Goal: Contribute content

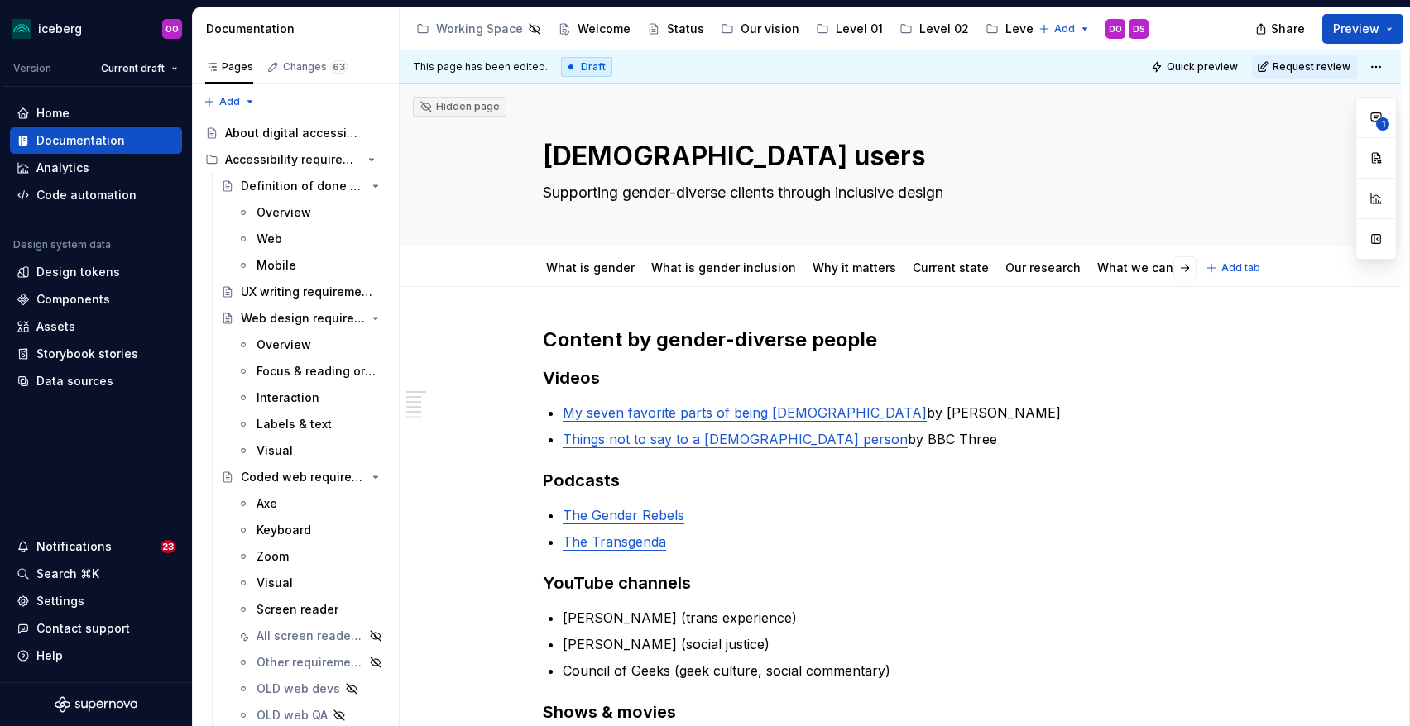
type textarea "*"
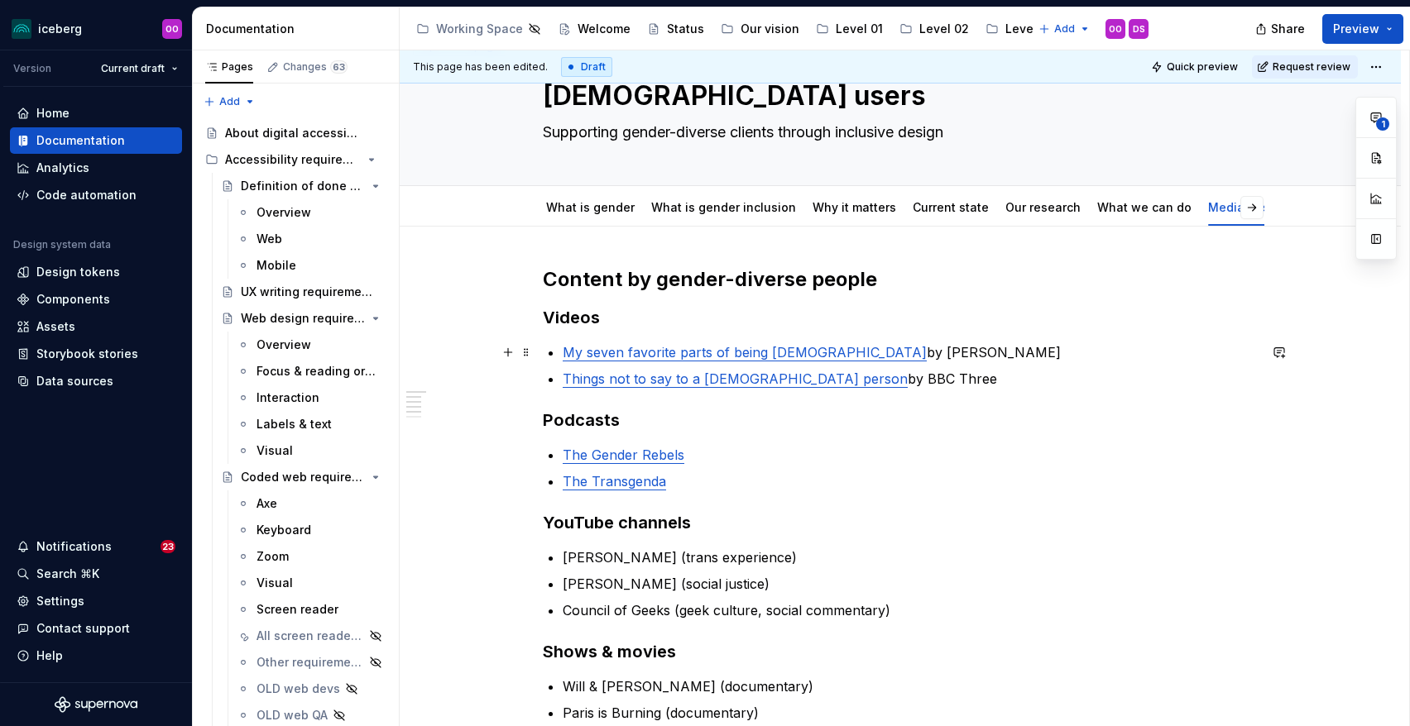
scroll to position [101, 0]
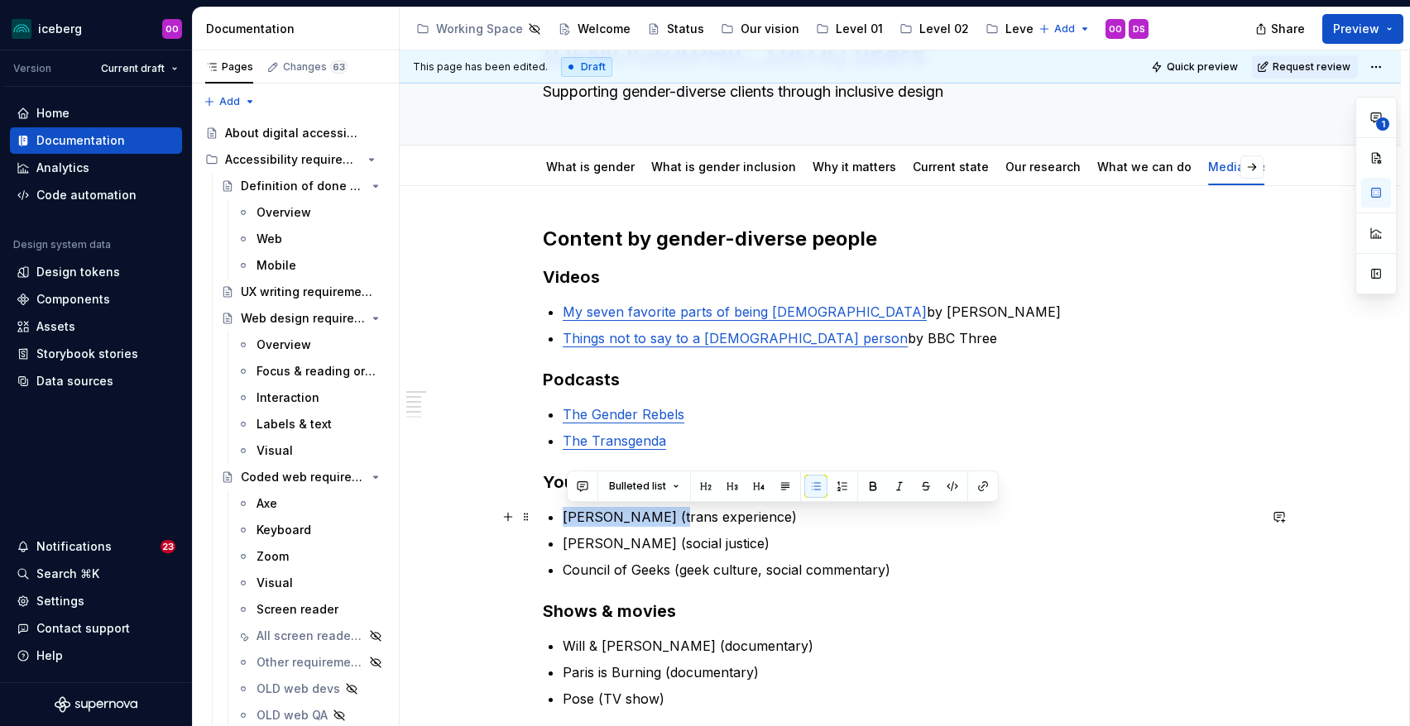
drag, startPoint x: 668, startPoint y: 519, endPoint x: 568, endPoint y: 521, distance: 100.1
click at [568, 521] on p "[PERSON_NAME] (trans experience)" at bounding box center [910, 517] width 695 height 20
click at [986, 487] on button "button" at bounding box center [982, 486] width 23 height 23
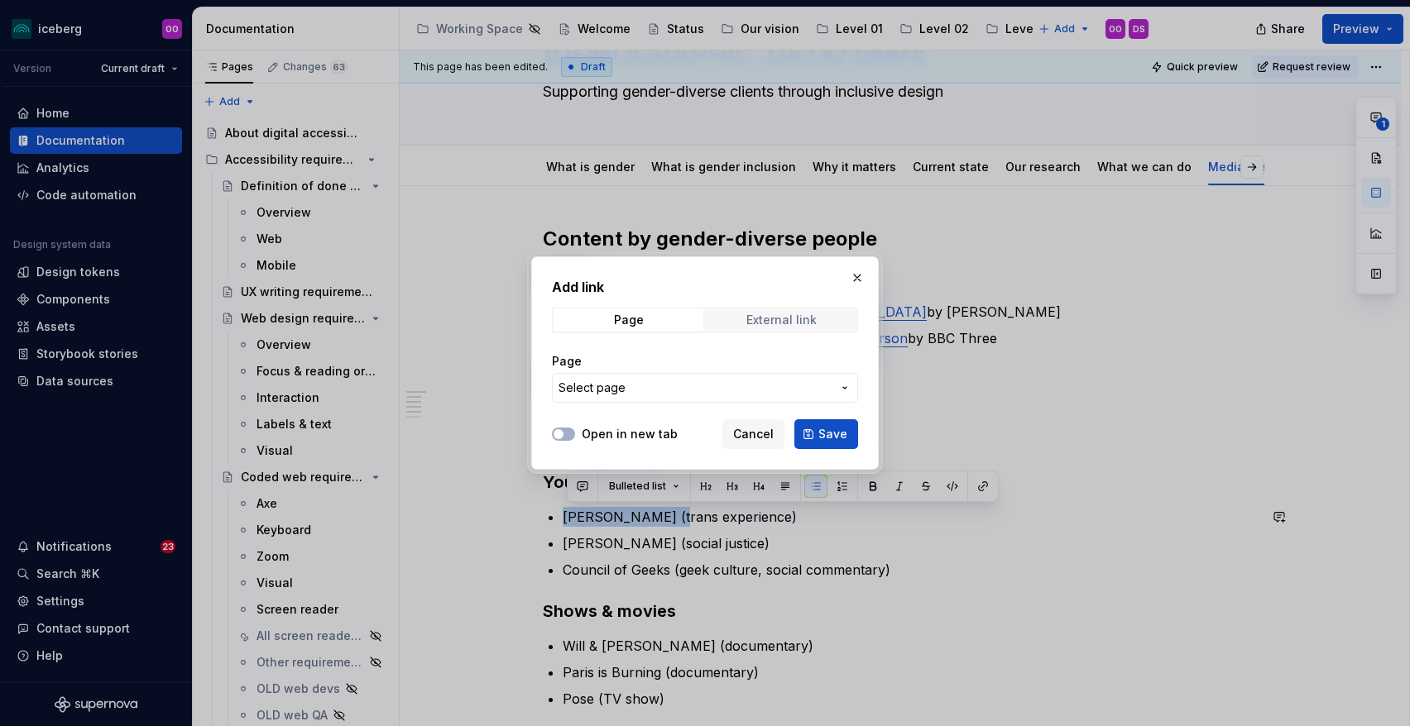
click at [778, 324] on div "External link" at bounding box center [781, 320] width 70 height 13
click at [726, 395] on input "URL" at bounding box center [705, 388] width 306 height 30
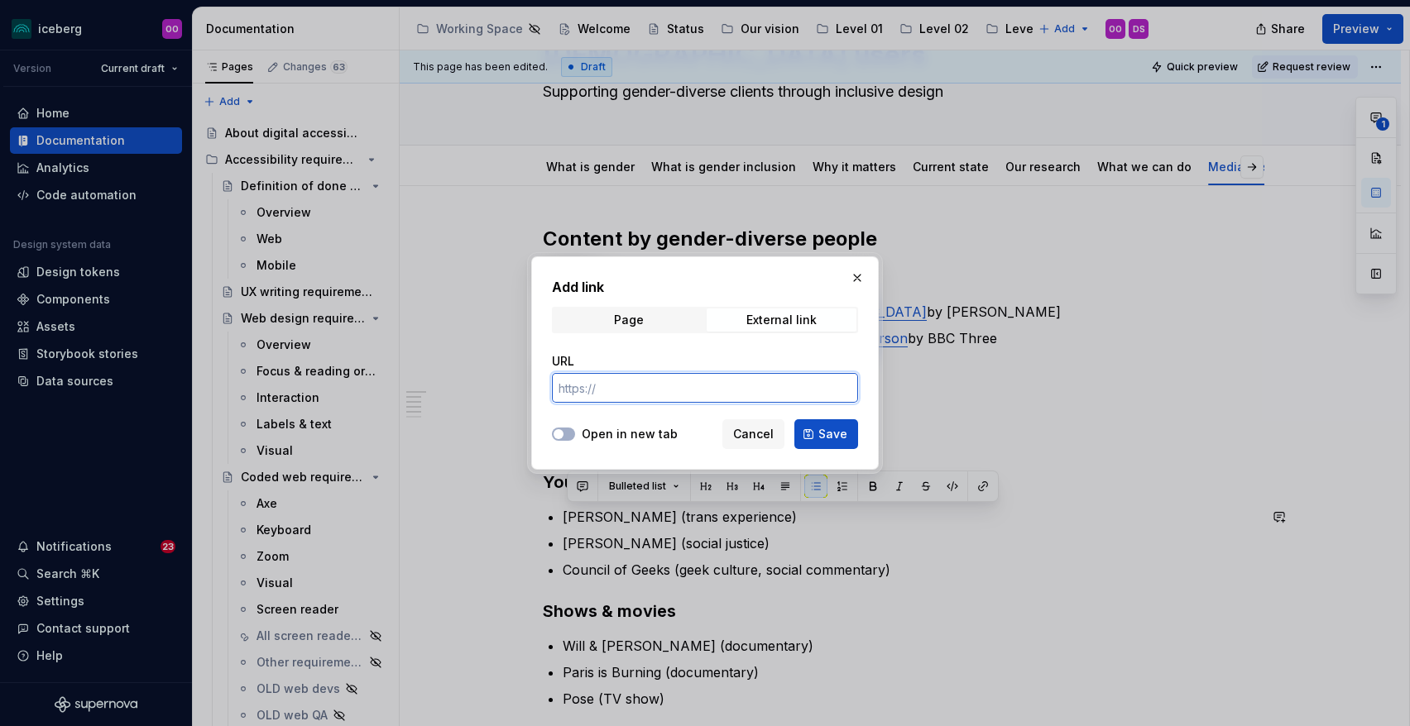
paste input "[DOMAIN_NAME][URL]"
click at [831, 437] on span "Save" at bounding box center [832, 434] width 29 height 17
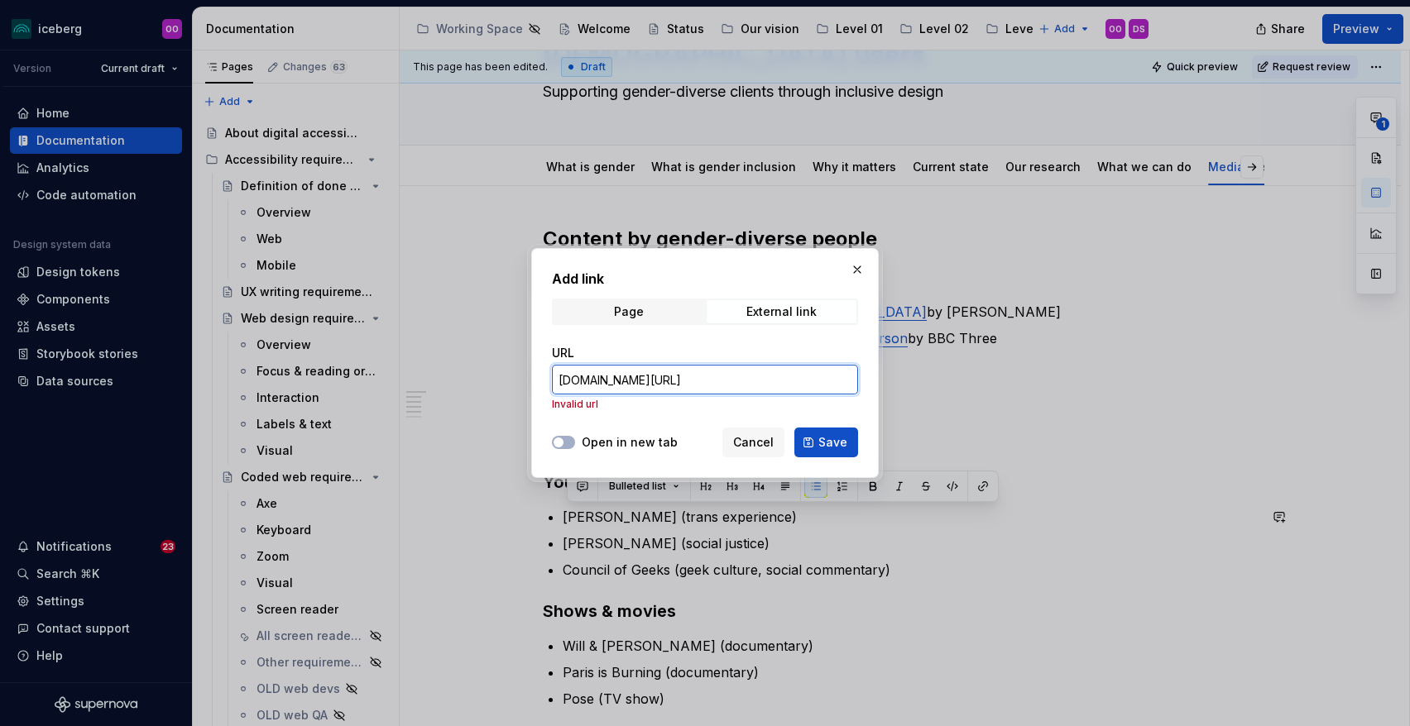
click at [561, 380] on input "[DOMAIN_NAME][URL]" at bounding box center [705, 380] width 306 height 30
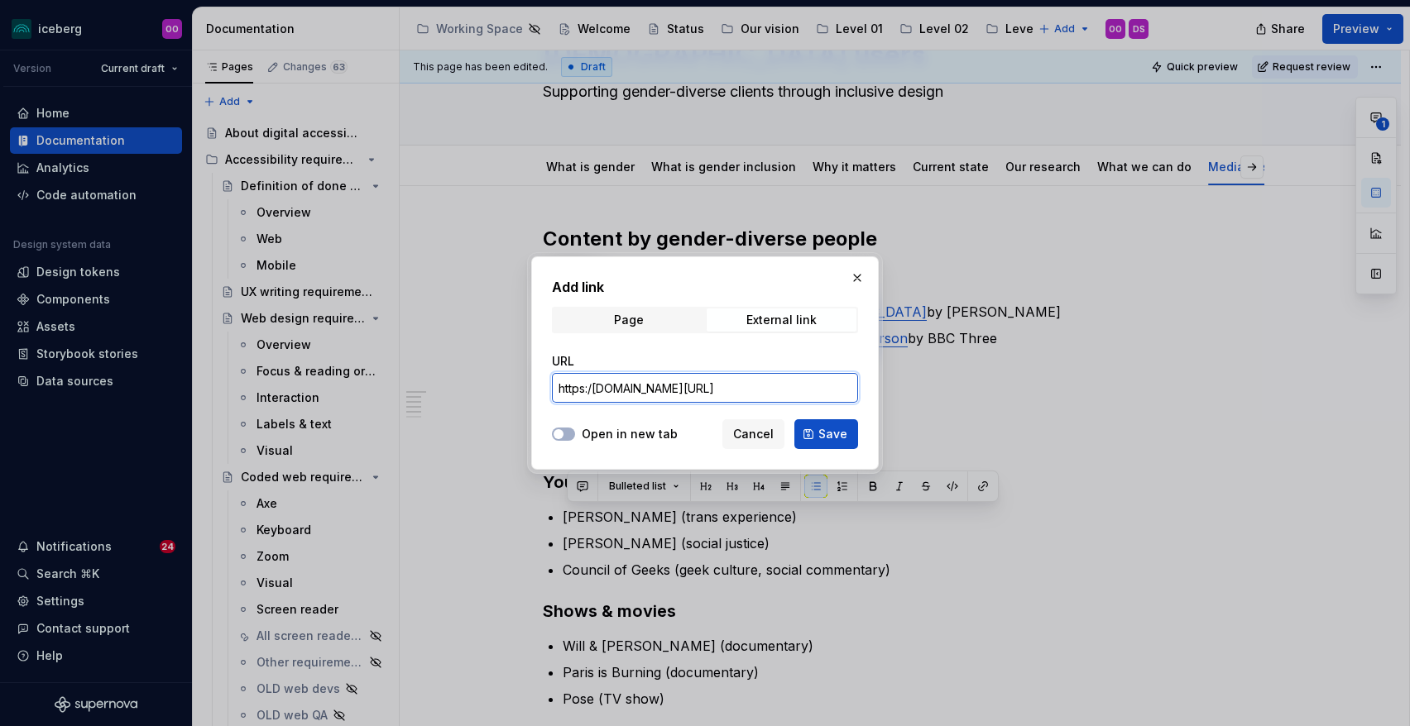
type input "[URL][DOMAIN_NAME]"
click at [821, 433] on span "Save" at bounding box center [832, 434] width 29 height 17
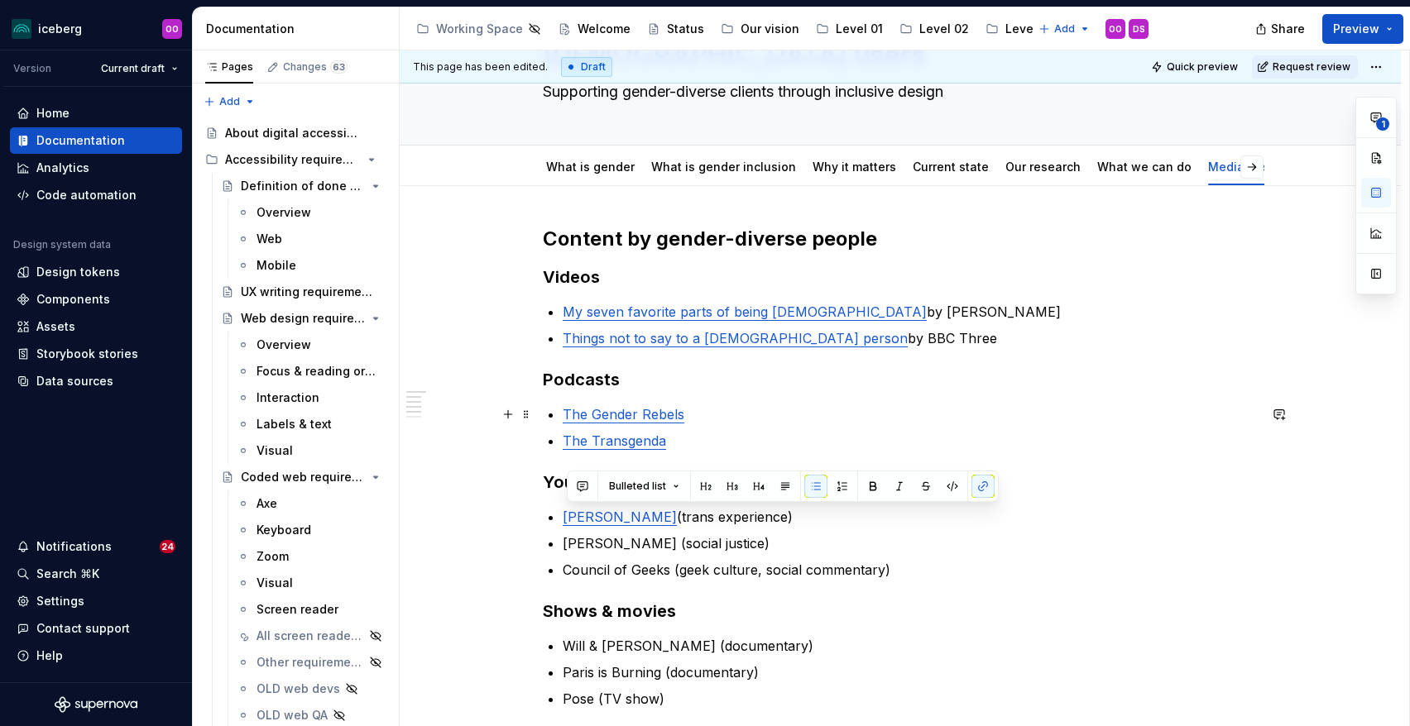
click at [850, 406] on p "The Gender Rebels" at bounding box center [910, 415] width 695 height 20
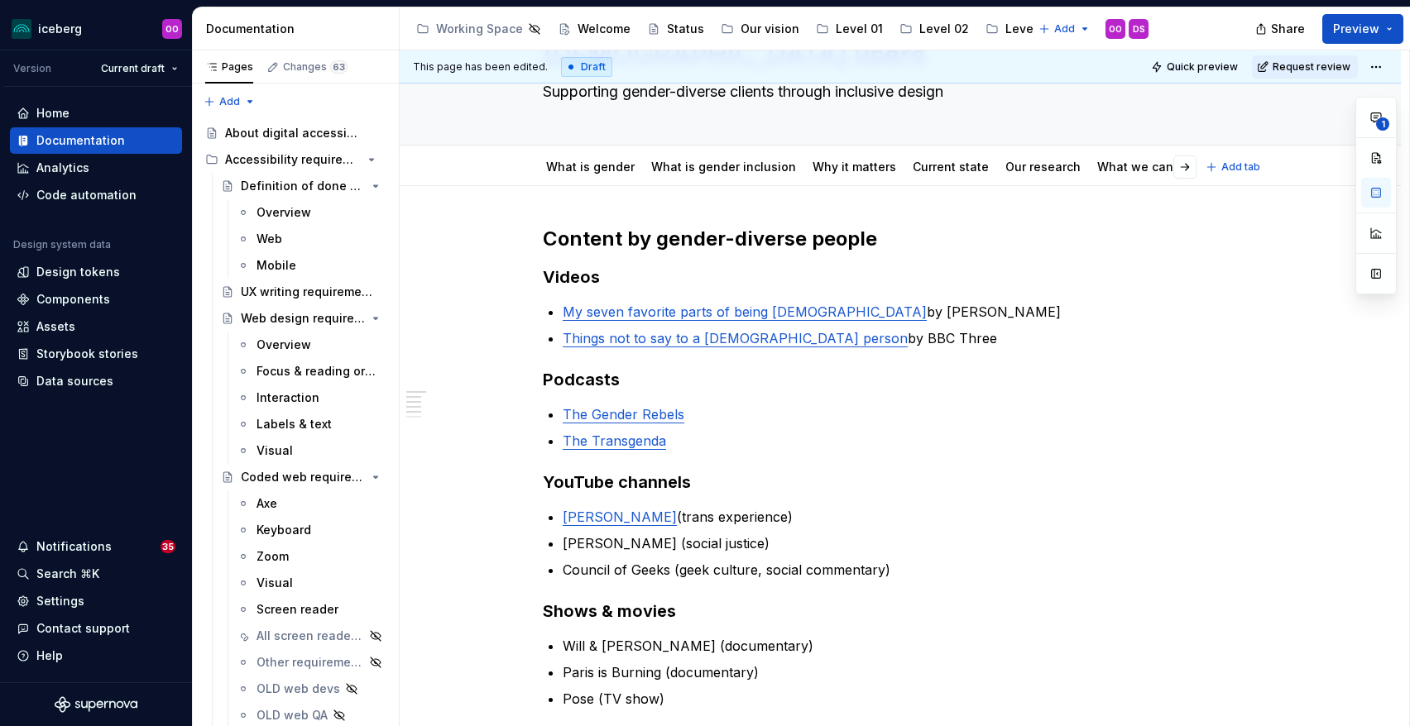
type textarea "*"
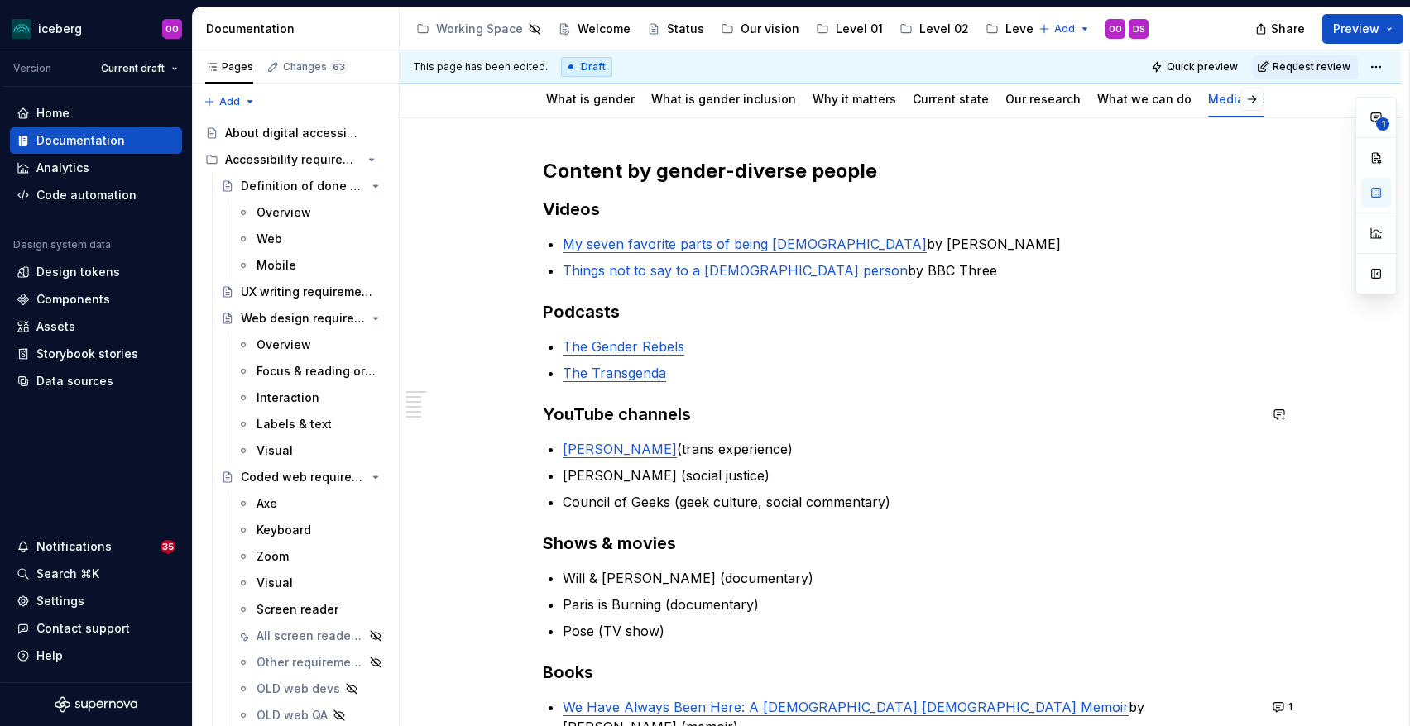
scroll to position [172, 0]
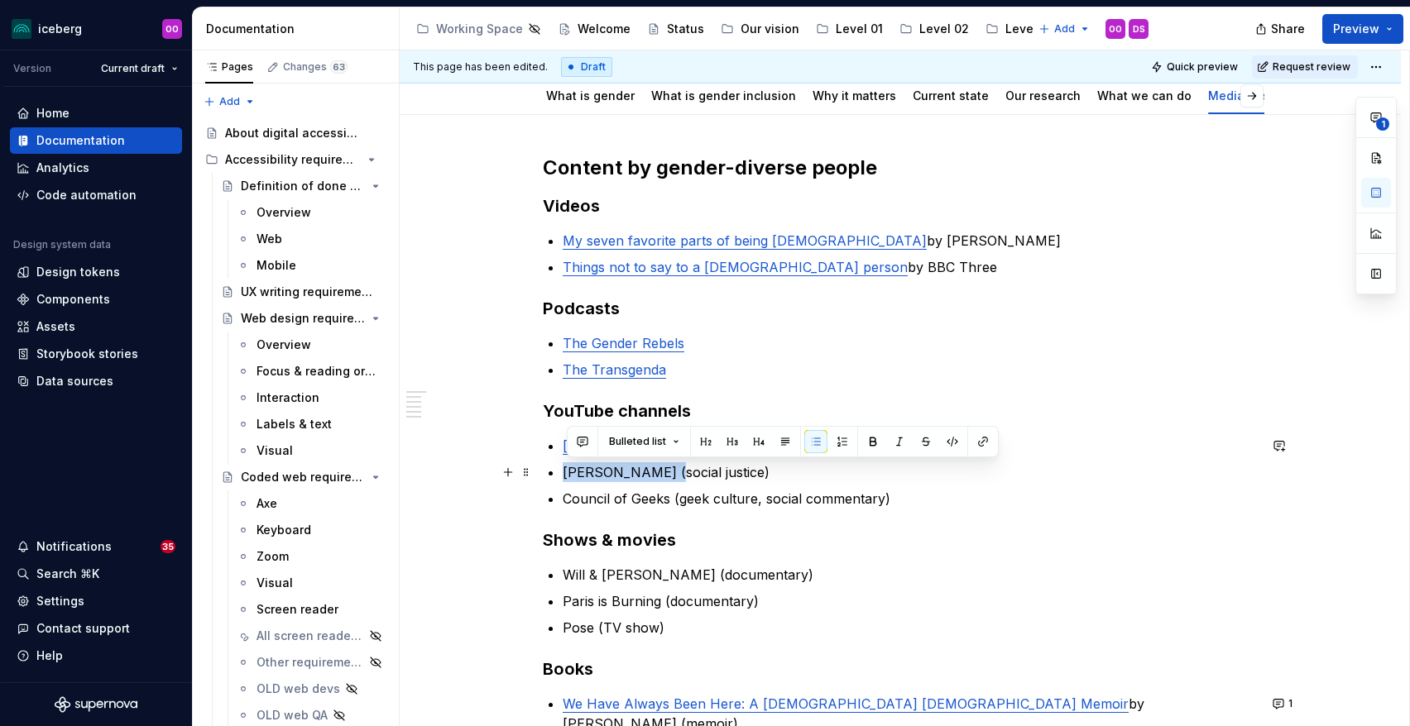
drag, startPoint x: 659, startPoint y: 476, endPoint x: 566, endPoint y: 480, distance: 93.6
click at [566, 480] on div "Content by gender-diverse people Videos My seven favorite parts of being [DEMOG…" at bounding box center [900, 517] width 715 height 725
click at [984, 443] on button "button" at bounding box center [982, 441] width 23 height 23
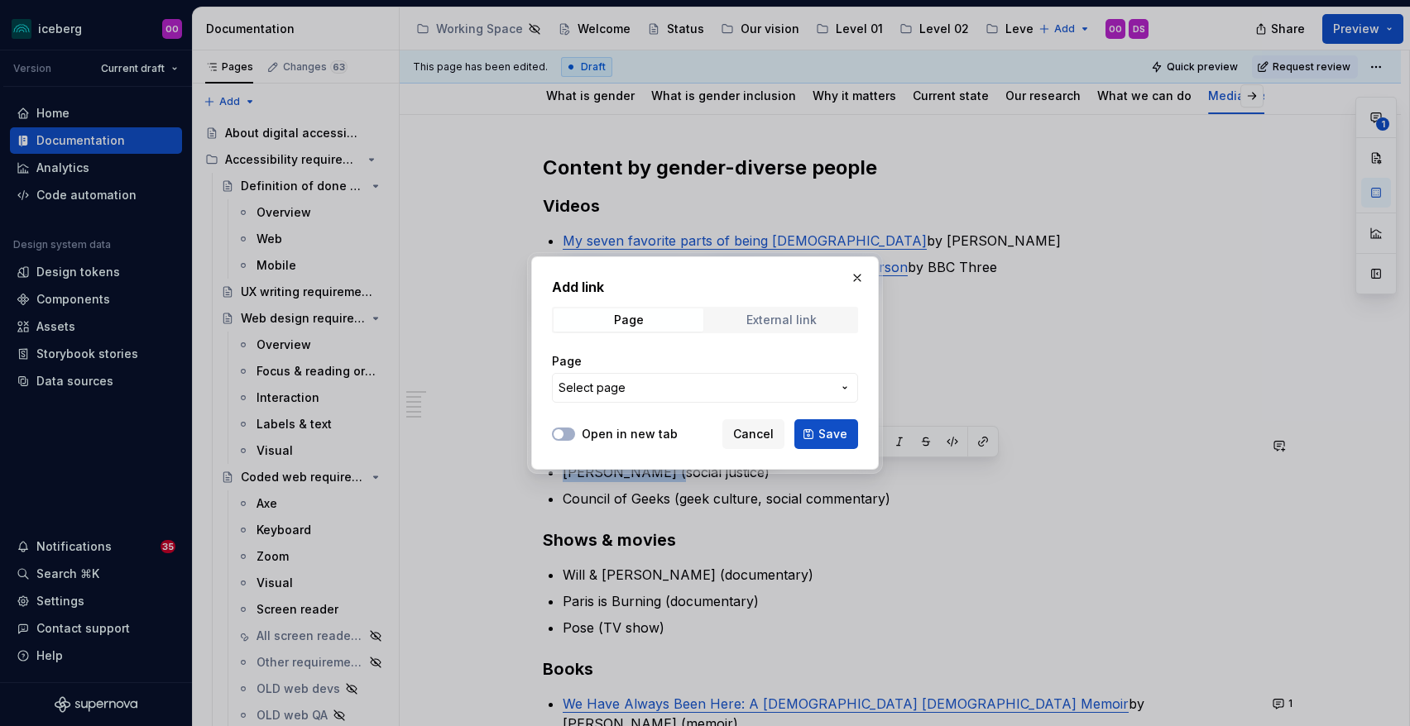
click at [759, 329] on span "External link" at bounding box center [781, 320] width 150 height 23
click at [689, 382] on input "URL" at bounding box center [705, 388] width 306 height 30
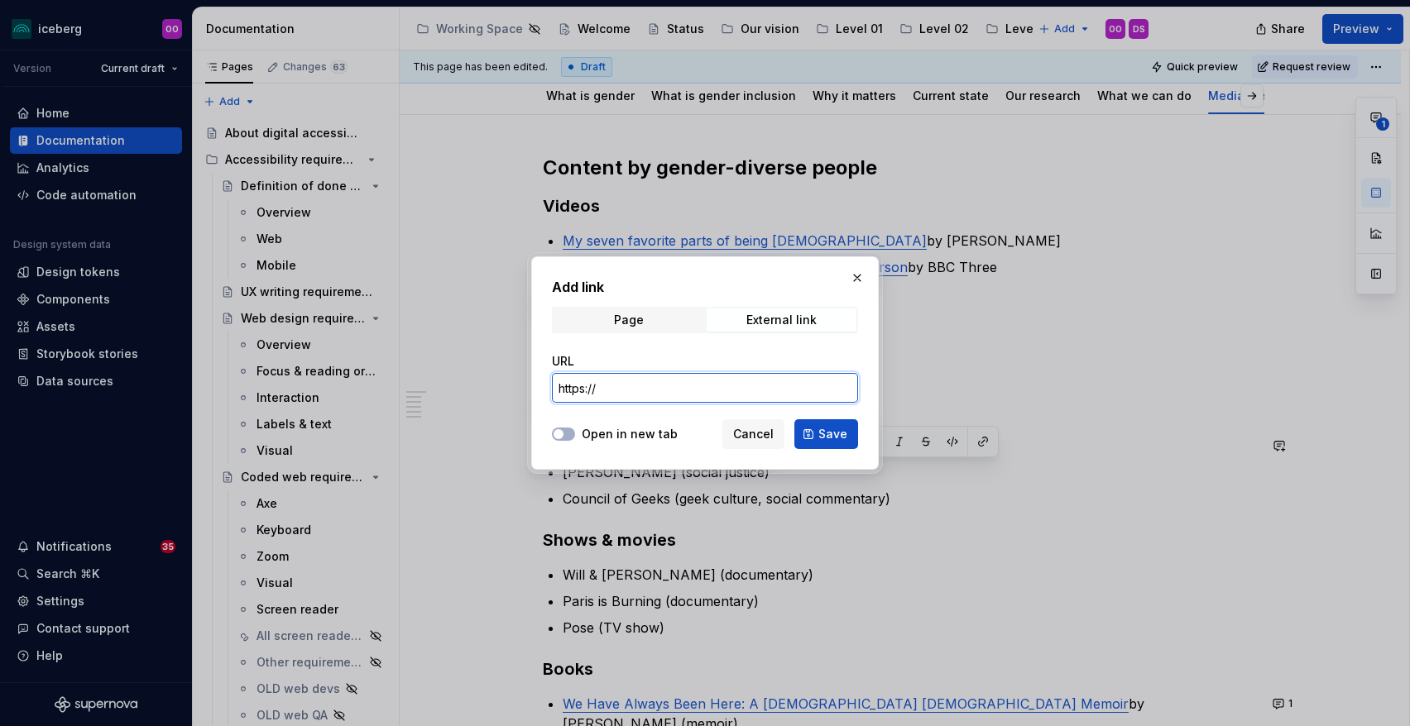
paste input "[DOMAIN_NAME][URL]"
type input "[URL][DOMAIN_NAME]"
click at [835, 439] on span "Save" at bounding box center [832, 434] width 29 height 17
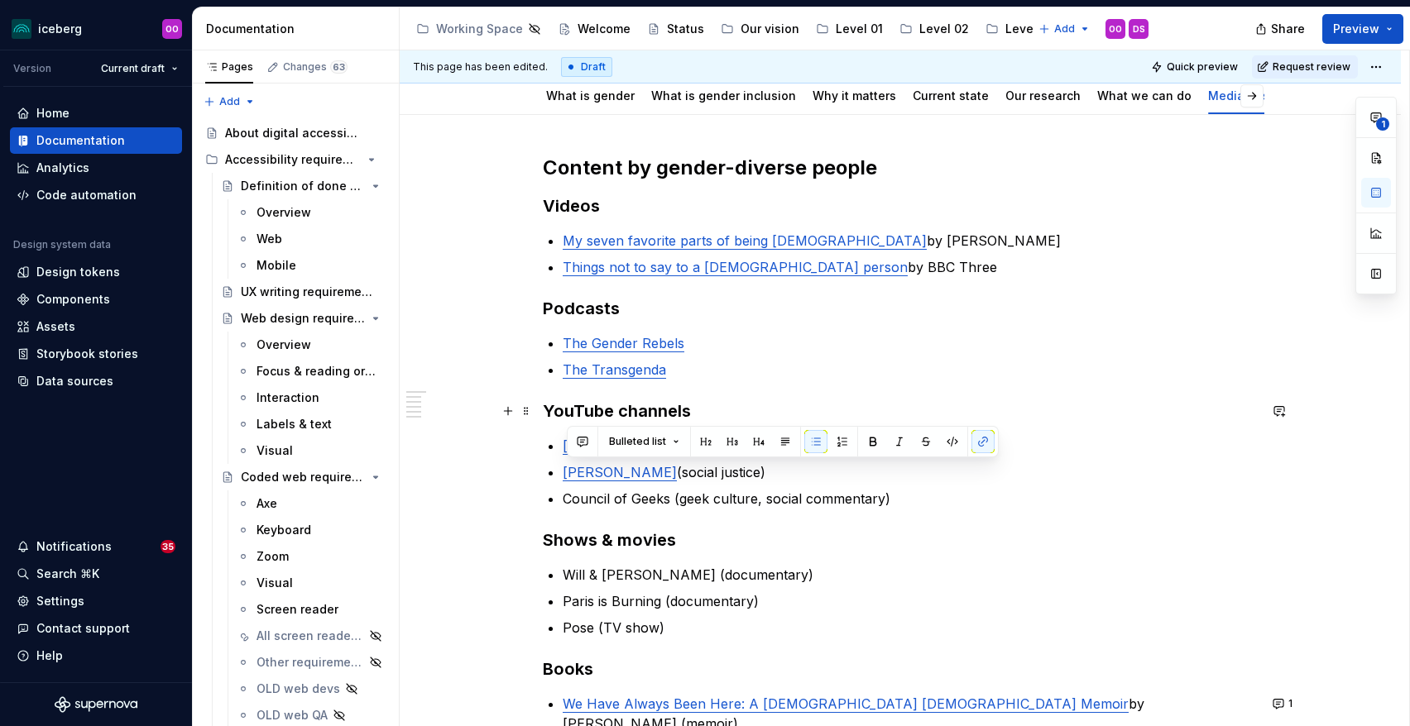
click at [769, 393] on div "Content by gender-diverse people Videos My seven favorite parts of being [DEMOG…" at bounding box center [900, 517] width 715 height 725
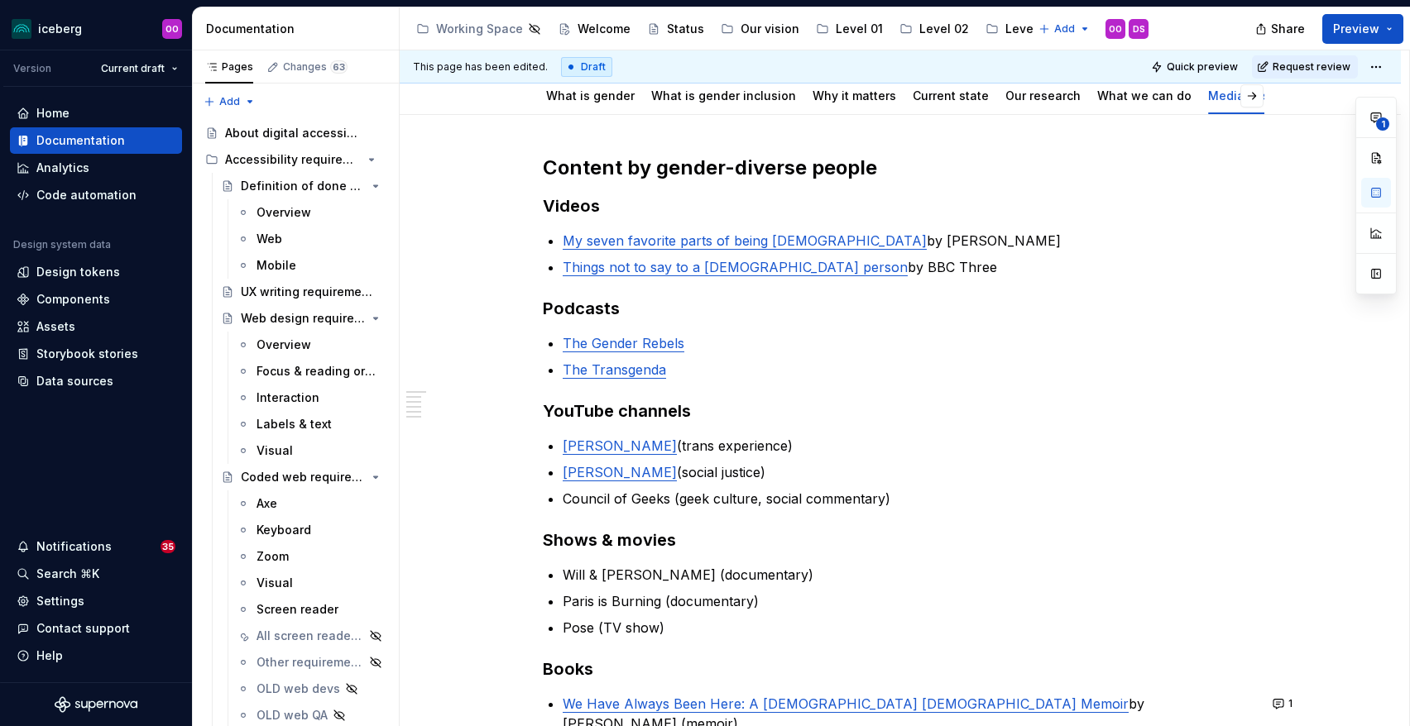
type textarea "*"
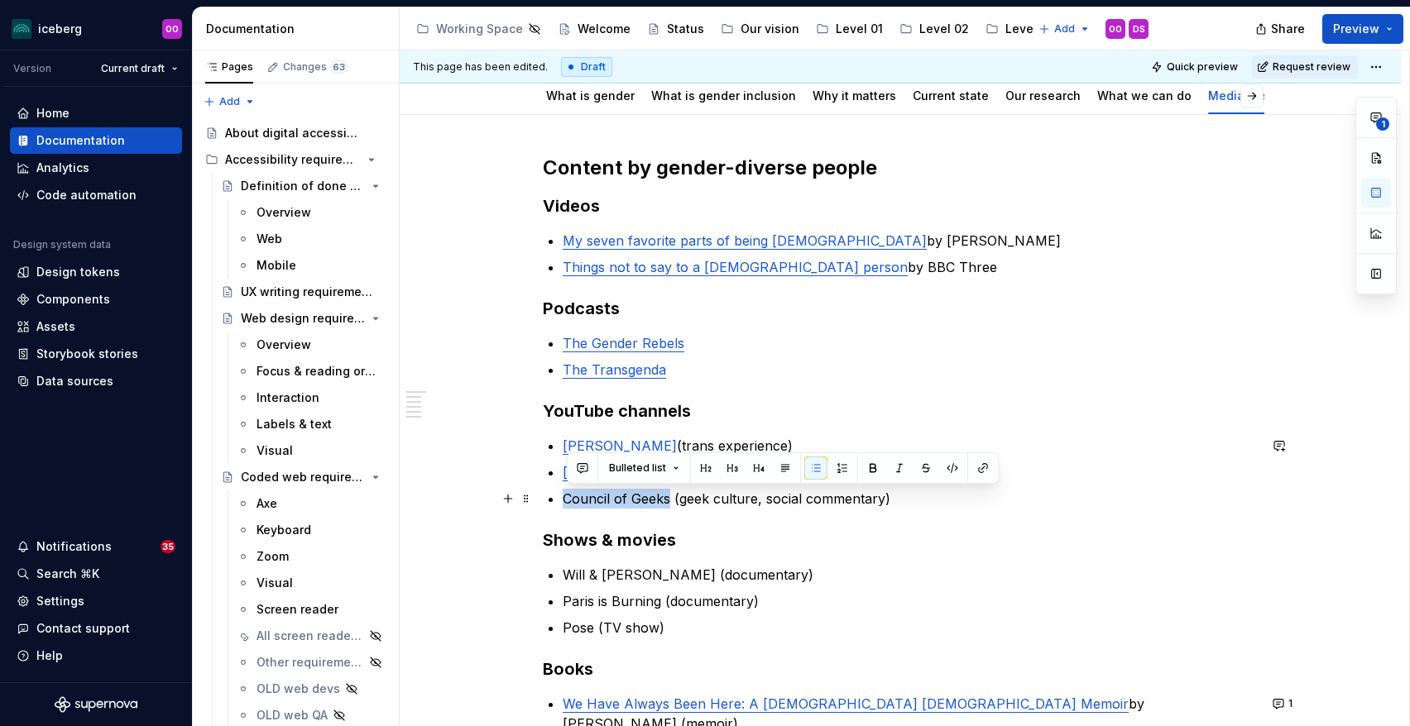
drag, startPoint x: 673, startPoint y: 500, endPoint x: 569, endPoint y: 507, distance: 103.6
click at [569, 507] on p "Council of Geeks (geek culture, social commentary)" at bounding box center [910, 499] width 695 height 20
click at [984, 466] on button "button" at bounding box center [982, 468] width 23 height 23
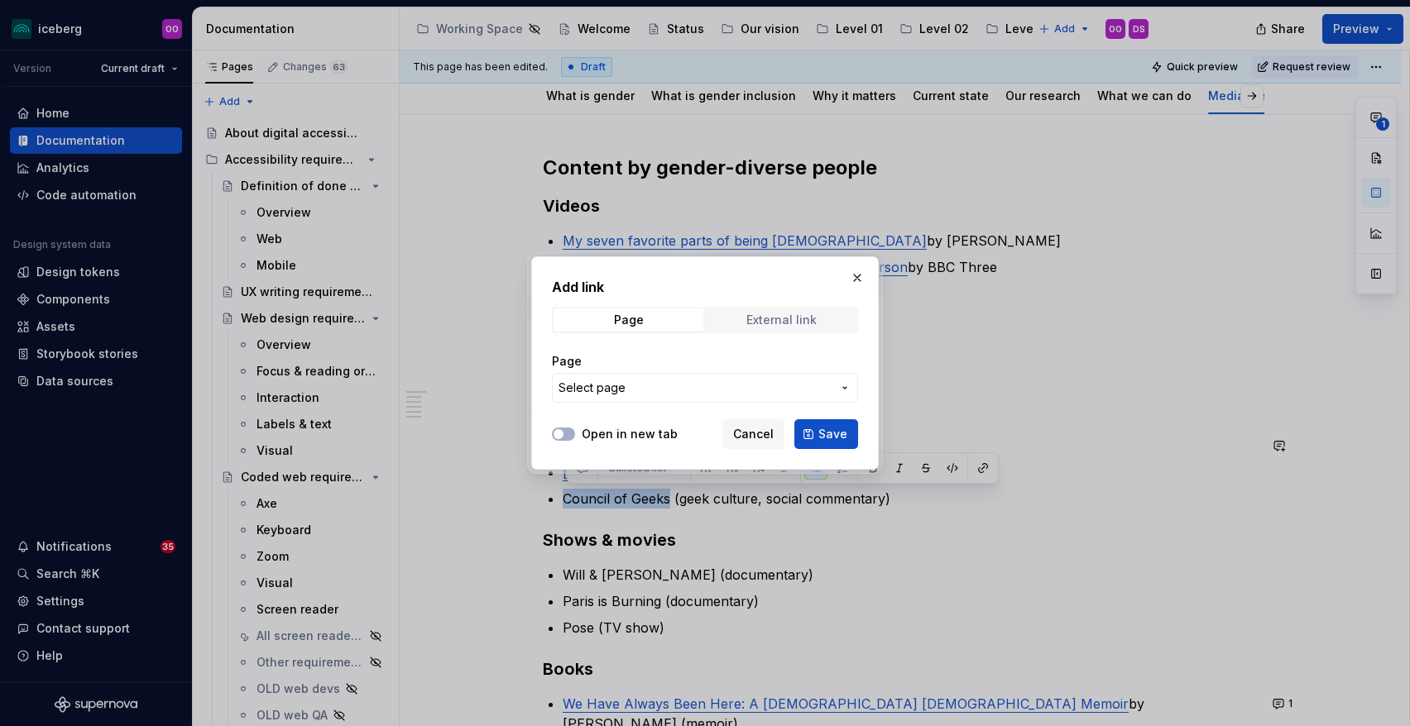
click at [744, 318] on span "External link" at bounding box center [781, 320] width 150 height 23
click at [694, 385] on input "URL" at bounding box center [705, 388] width 306 height 30
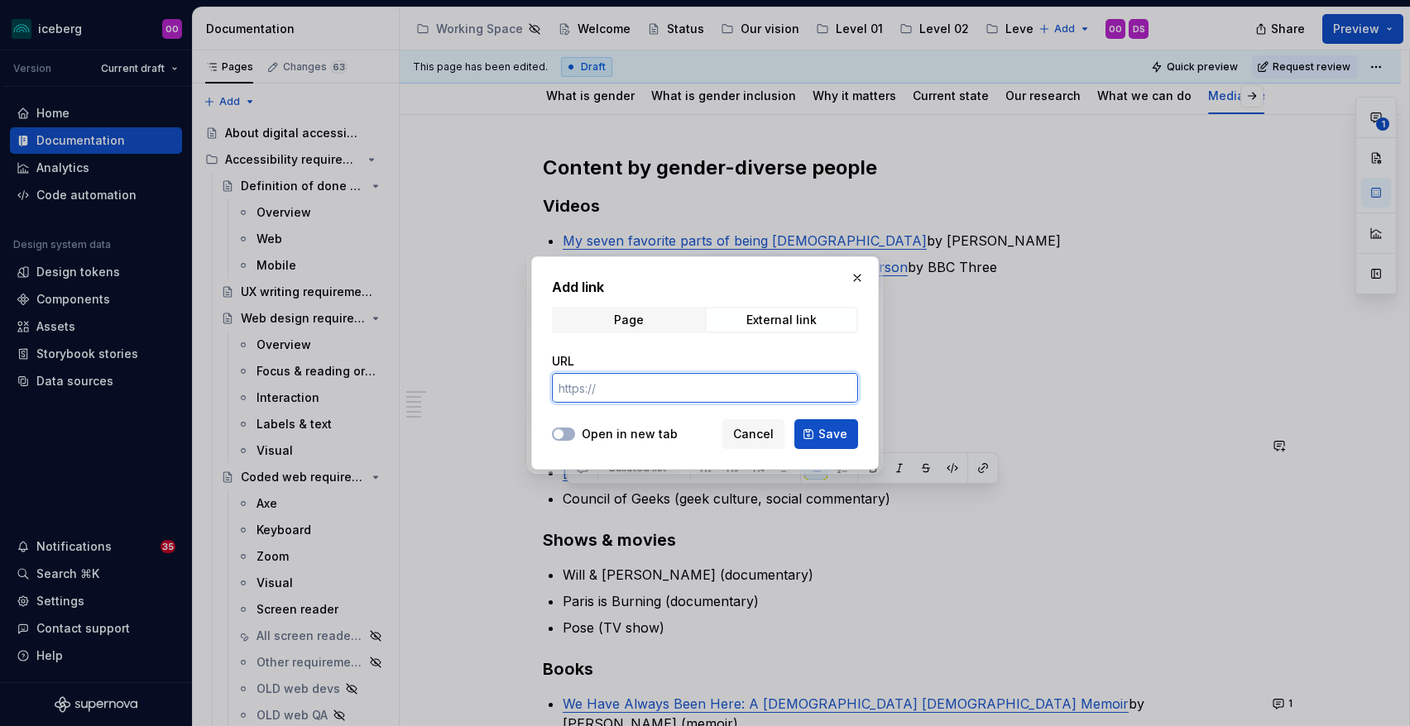
paste input "[DOMAIN_NAME][URL]"
click at [561, 385] on input "[DOMAIN_NAME][URL]" at bounding box center [705, 388] width 306 height 30
type input "[URL][DOMAIN_NAME]"
click at [827, 431] on span "Save" at bounding box center [832, 434] width 29 height 17
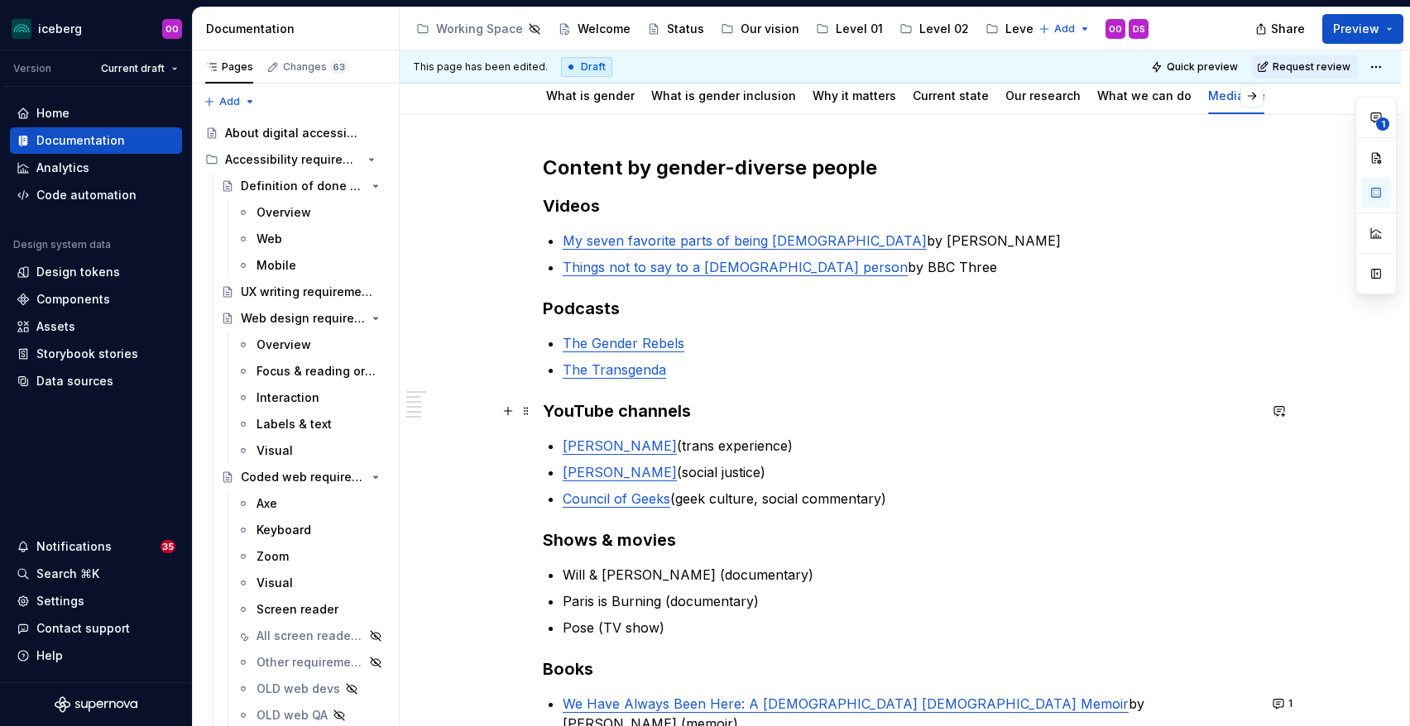
click at [884, 407] on h3 "YouTube channels" at bounding box center [900, 411] width 715 height 23
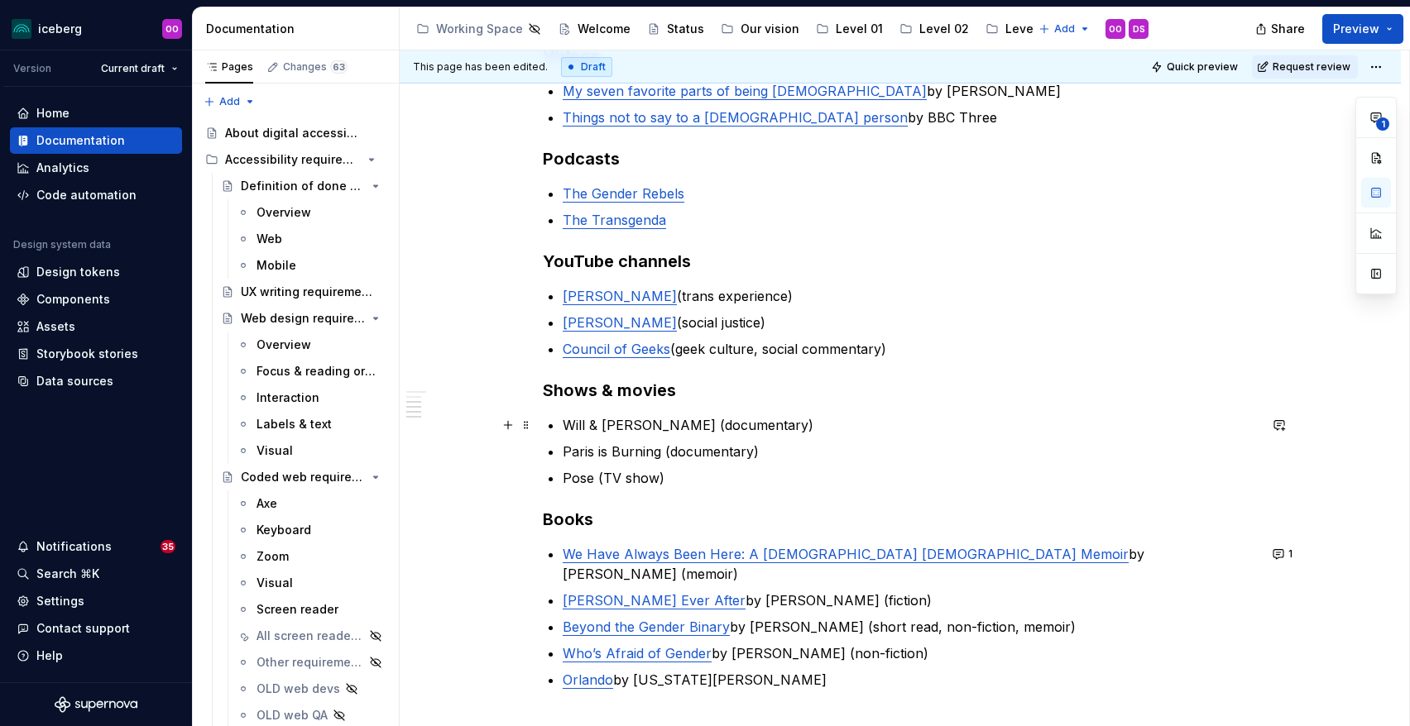
scroll to position [356, 0]
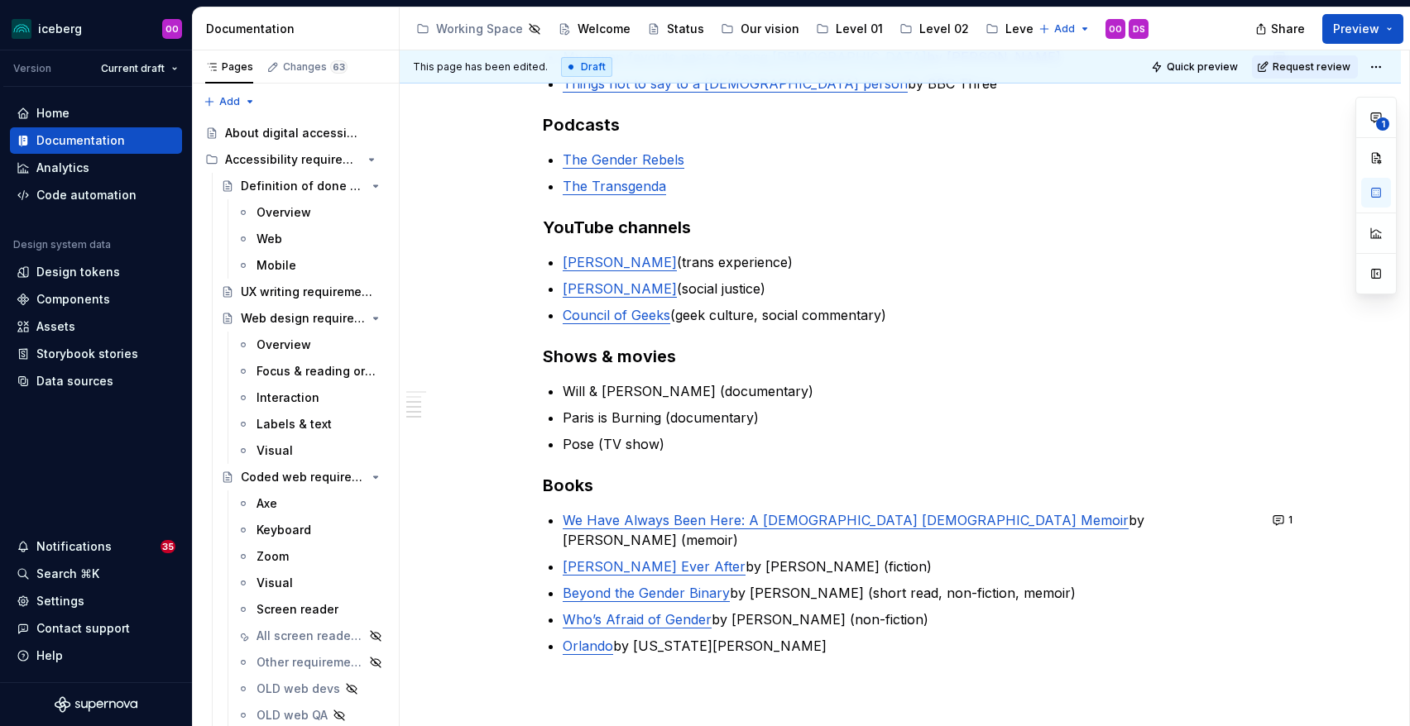
type textarea "*"
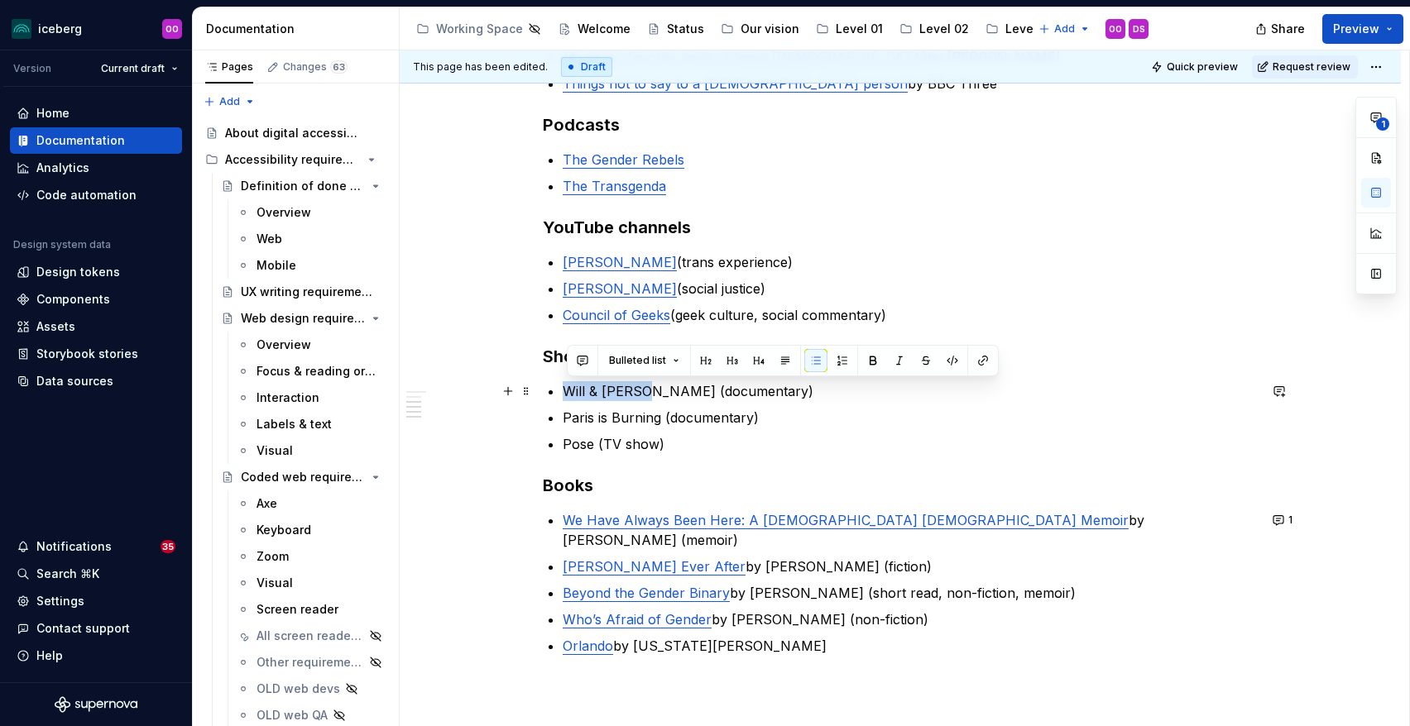
drag, startPoint x: 649, startPoint y: 395, endPoint x: 567, endPoint y: 398, distance: 81.1
click at [567, 398] on p "Will & [PERSON_NAME] (documentary)" at bounding box center [910, 391] width 695 height 20
click at [979, 365] on button "button" at bounding box center [982, 360] width 23 height 23
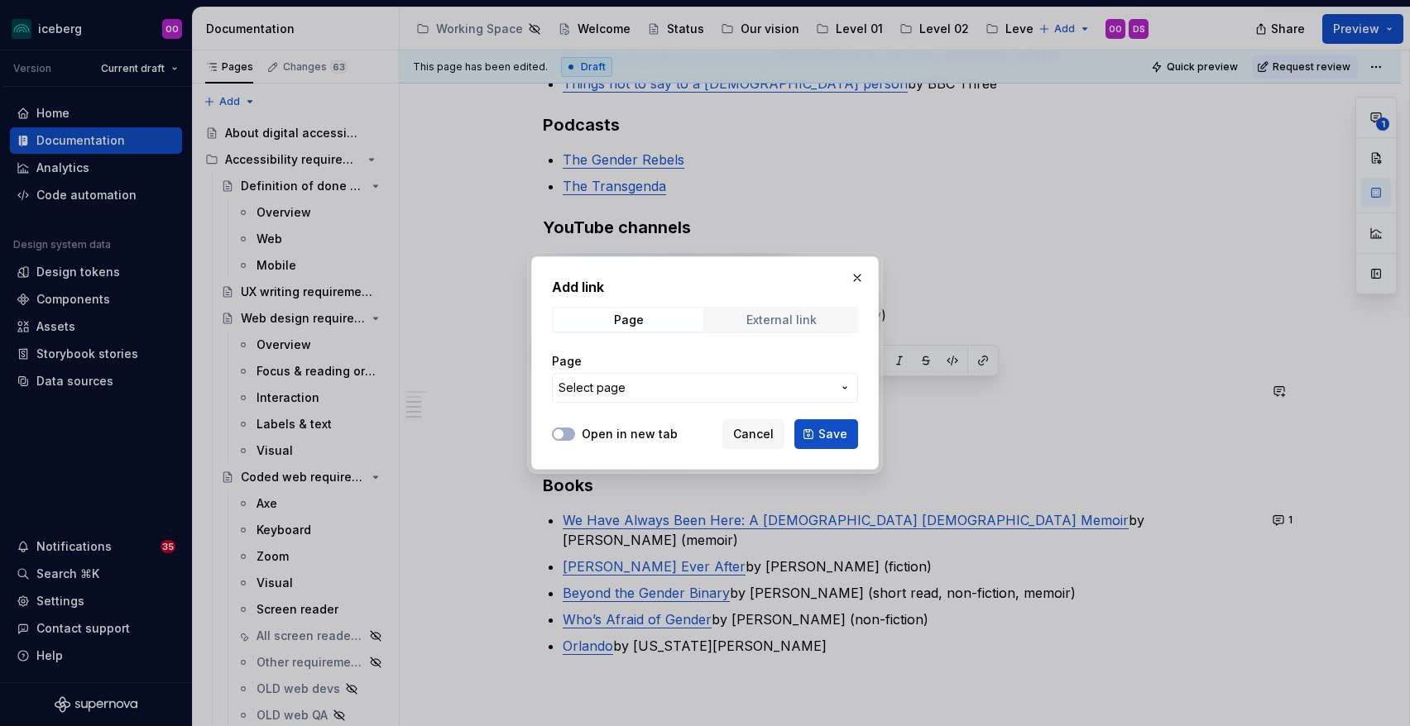
click at [797, 319] on div "External link" at bounding box center [781, 320] width 70 height 13
click at [725, 390] on input "URL" at bounding box center [705, 388] width 306 height 30
paste input "[URL][DOMAIN_NAME]"
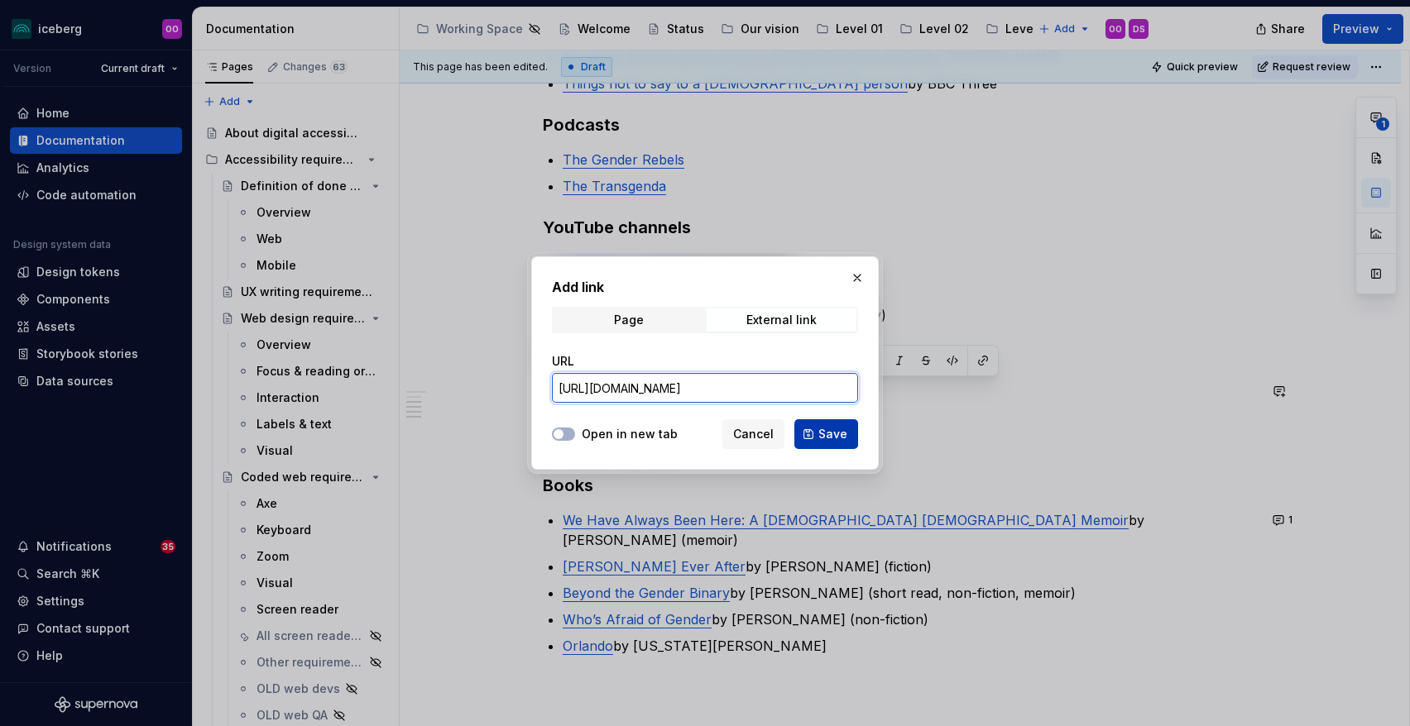
type input "[URL][DOMAIN_NAME]"
click at [834, 433] on span "Save" at bounding box center [832, 434] width 29 height 17
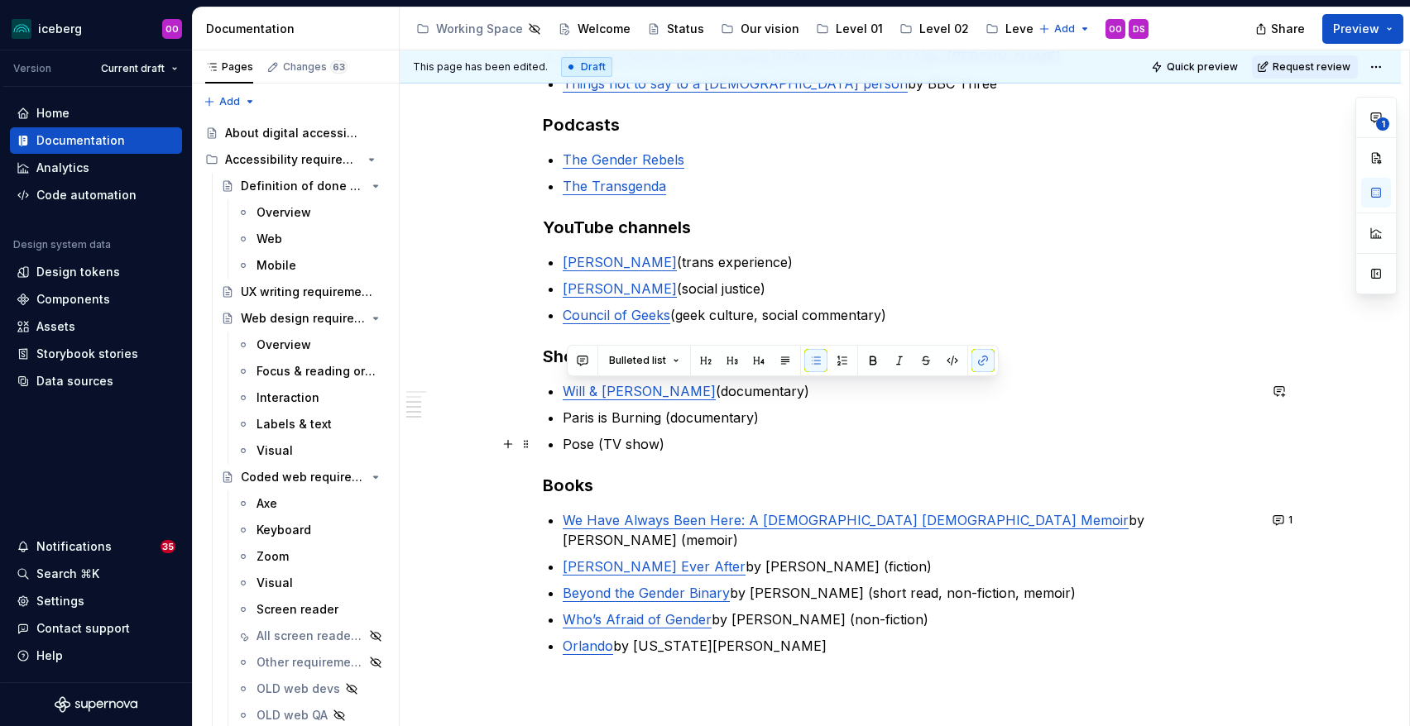
click at [778, 431] on ul "Will & [PERSON_NAME] (documentary) Paris is Burning (documentary) Pose (TV show)" at bounding box center [910, 417] width 695 height 73
type textarea "*"
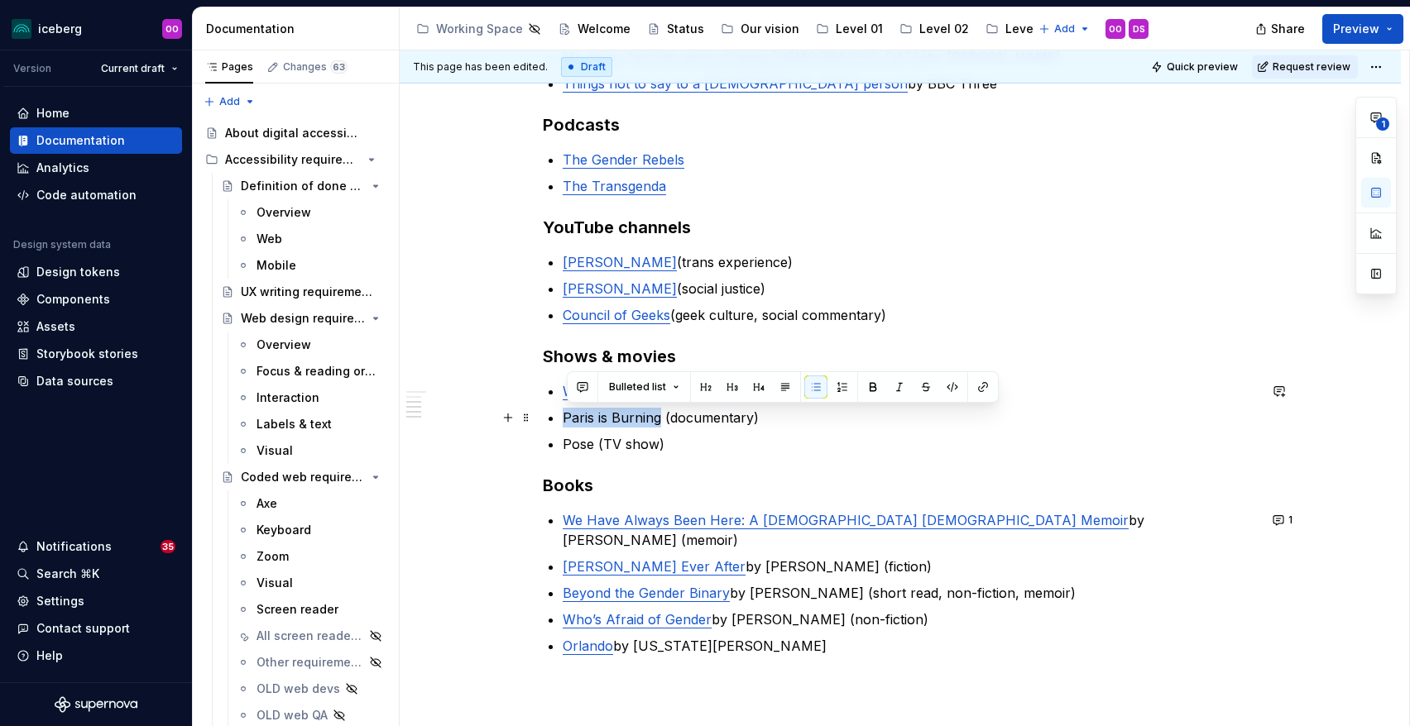
drag, startPoint x: 665, startPoint y: 419, endPoint x: 568, endPoint y: 423, distance: 96.9
click at [568, 423] on p "Paris is Burning (documentary)" at bounding box center [910, 418] width 695 height 20
click at [979, 382] on button "button" at bounding box center [982, 387] width 23 height 23
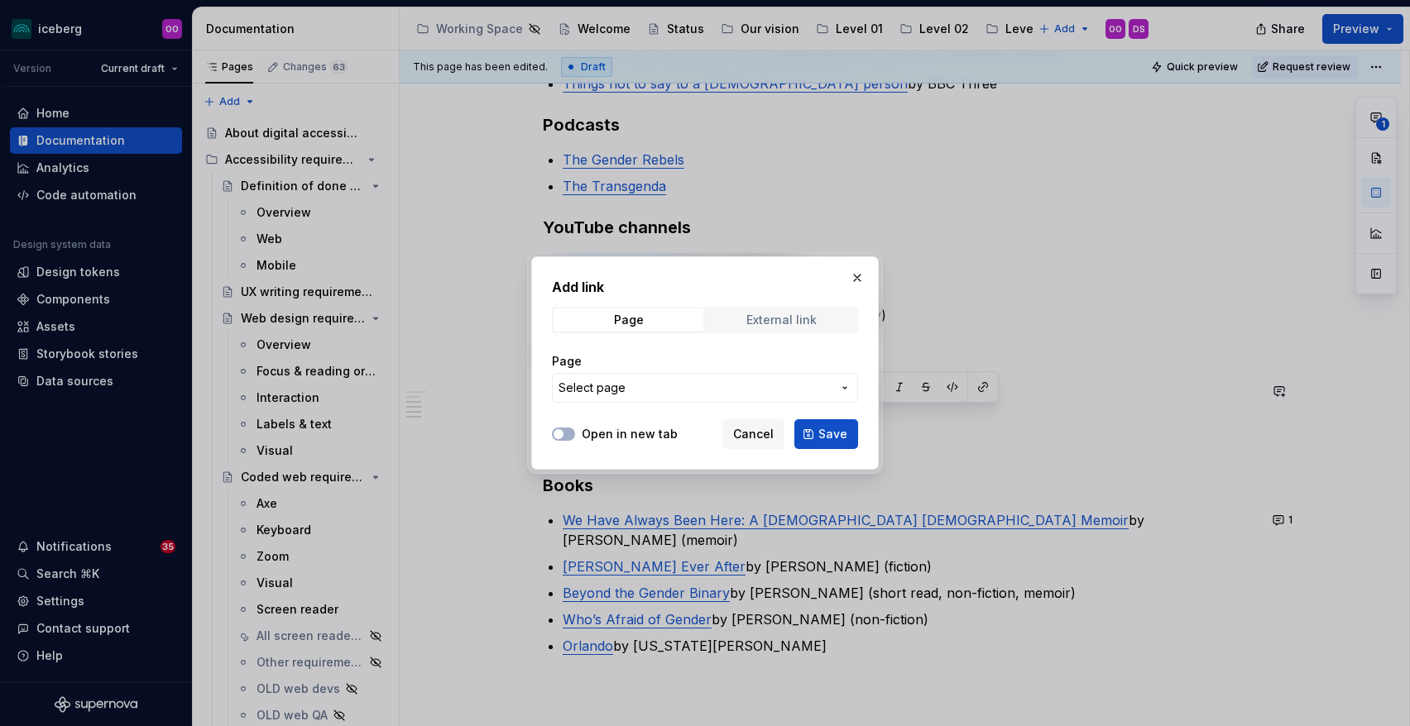
click at [797, 327] on span "External link" at bounding box center [781, 320] width 150 height 23
click at [744, 385] on input "URL" at bounding box center [705, 388] width 306 height 30
paste input "[URL][DOMAIN_NAME]"
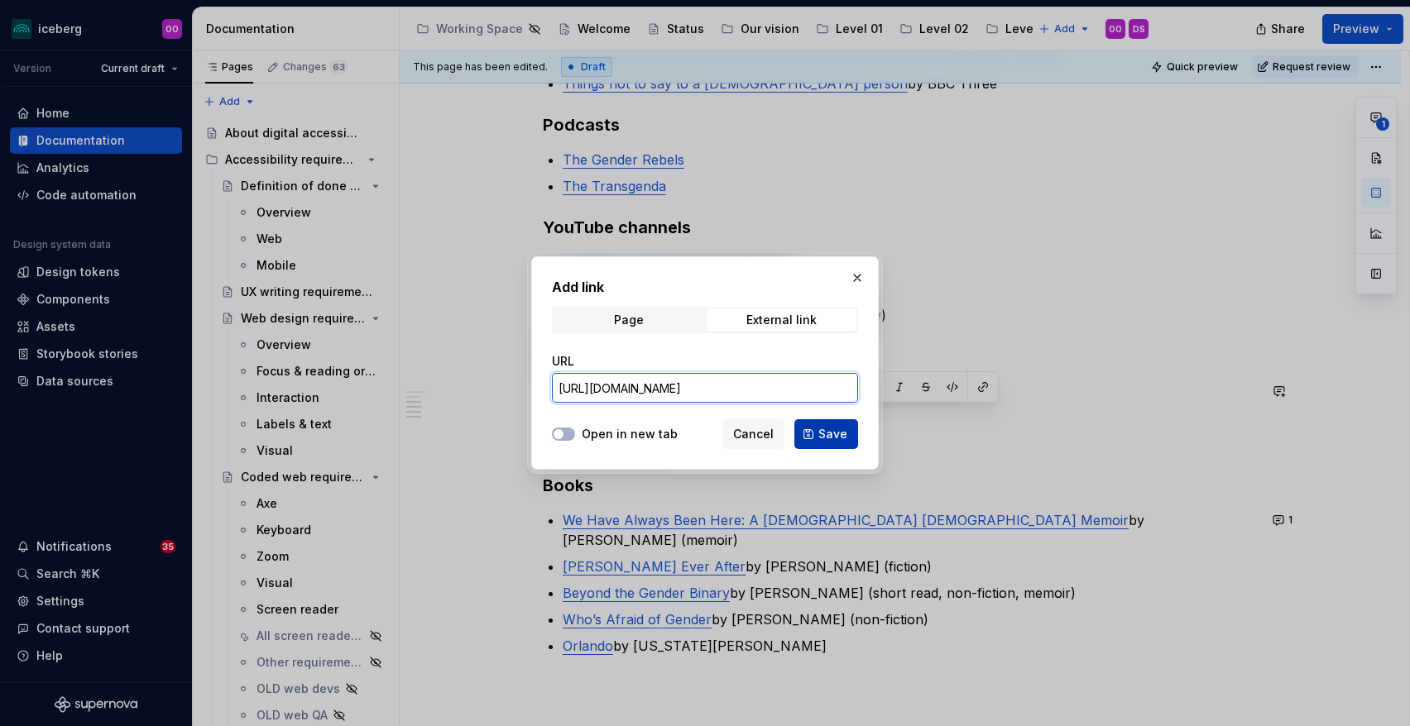
type input "[URL][DOMAIN_NAME]"
click at [831, 441] on span "Save" at bounding box center [832, 434] width 29 height 17
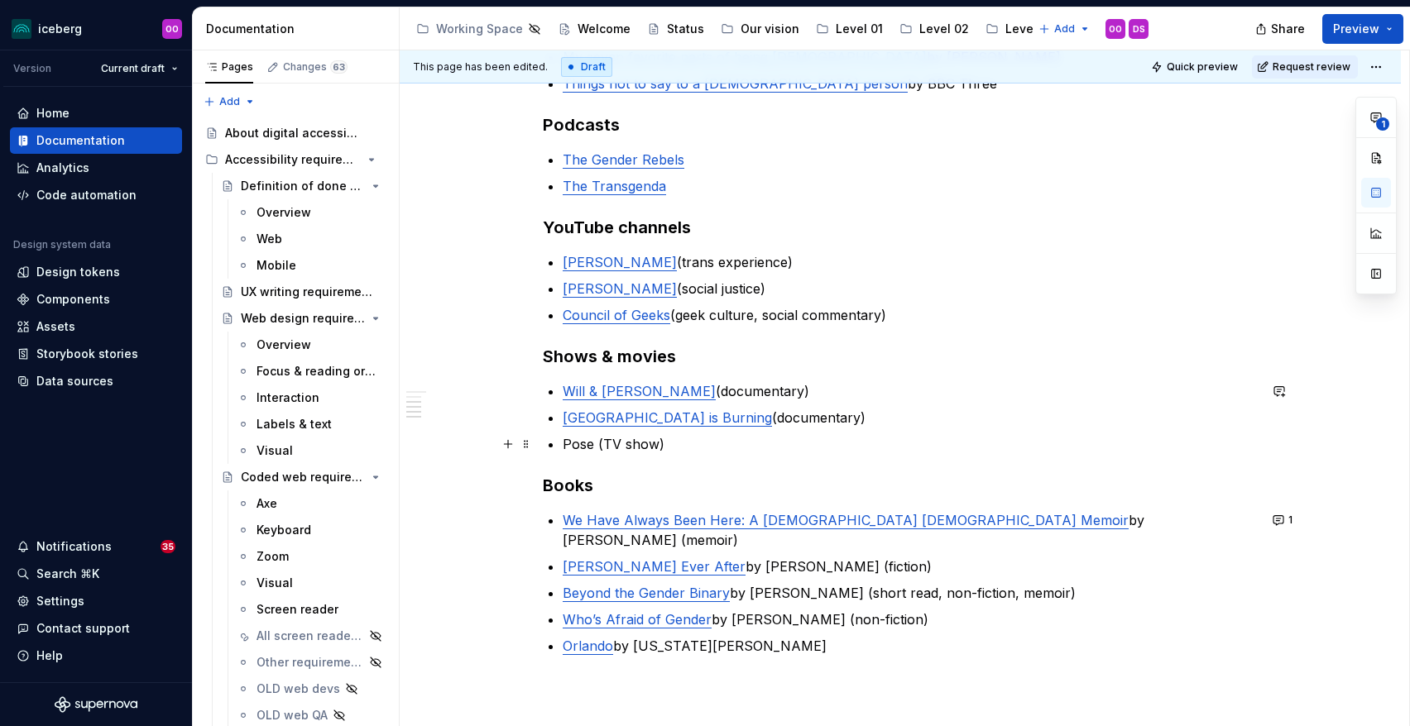
click at [737, 443] on p "Pose (TV show)" at bounding box center [910, 444] width 695 height 20
type textarea "*"
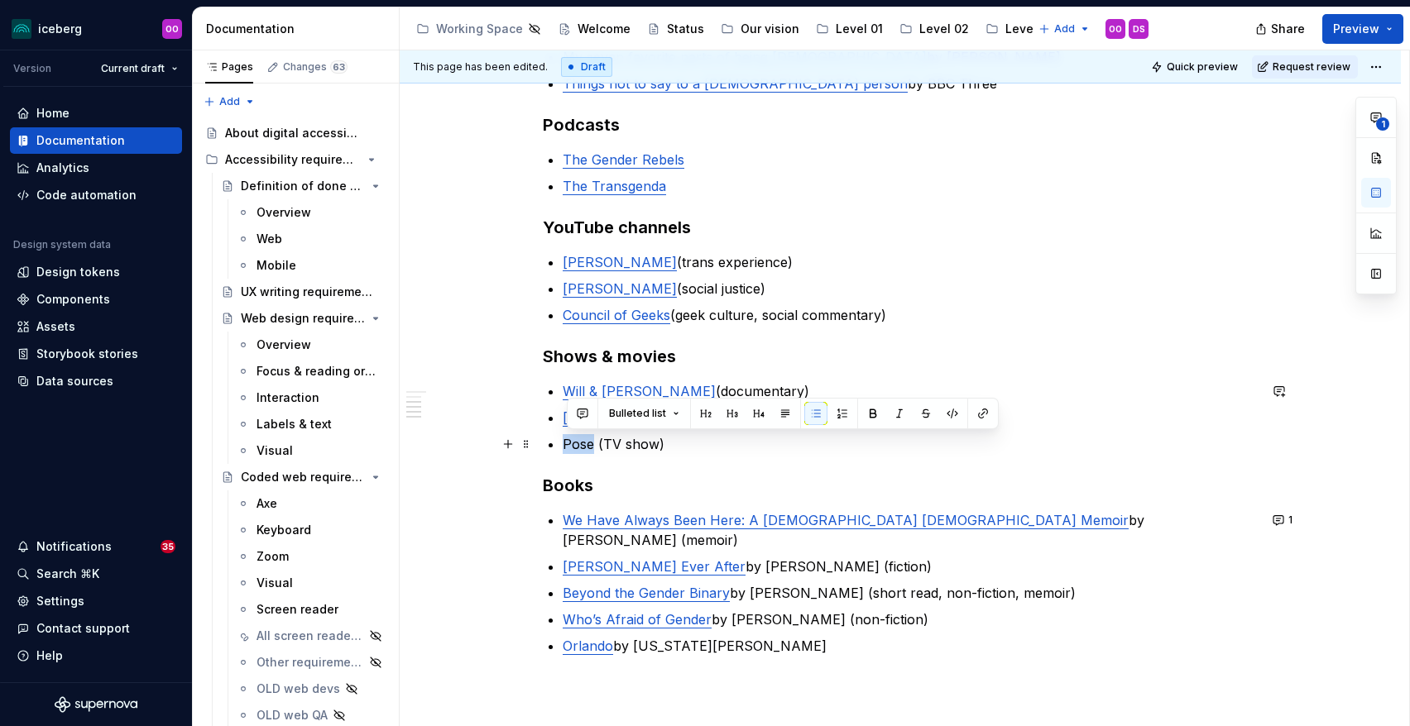
drag, startPoint x: 598, startPoint y: 443, endPoint x: 561, endPoint y: 443, distance: 37.2
click at [561, 443] on div "Content by gender-diverse people Videos My seven favorite parts of being [DEMOG…" at bounding box center [900, 333] width 715 height 725
click at [974, 414] on button "button" at bounding box center [982, 413] width 23 height 23
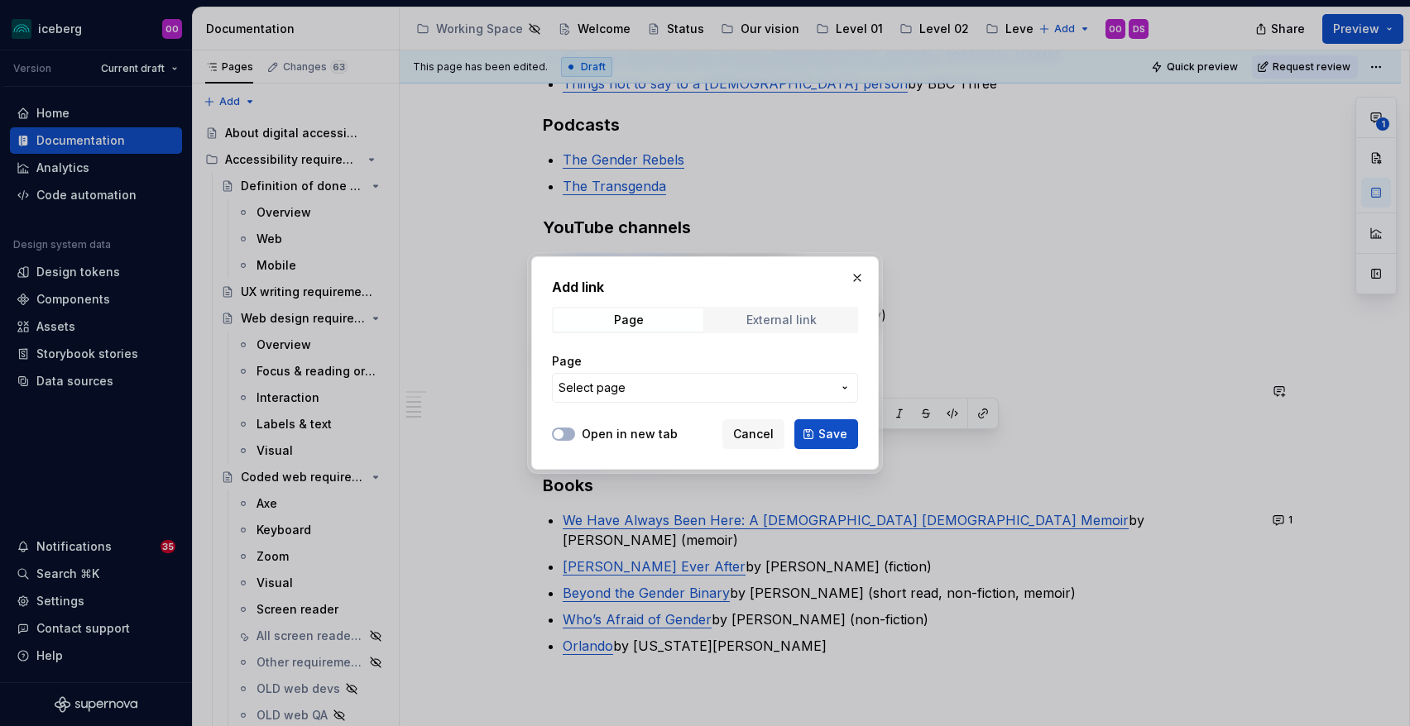
click at [791, 311] on span "External link" at bounding box center [781, 320] width 150 height 23
click at [722, 393] on input "URL" at bounding box center [705, 388] width 306 height 30
paste input "[URL][DOMAIN_NAME]"
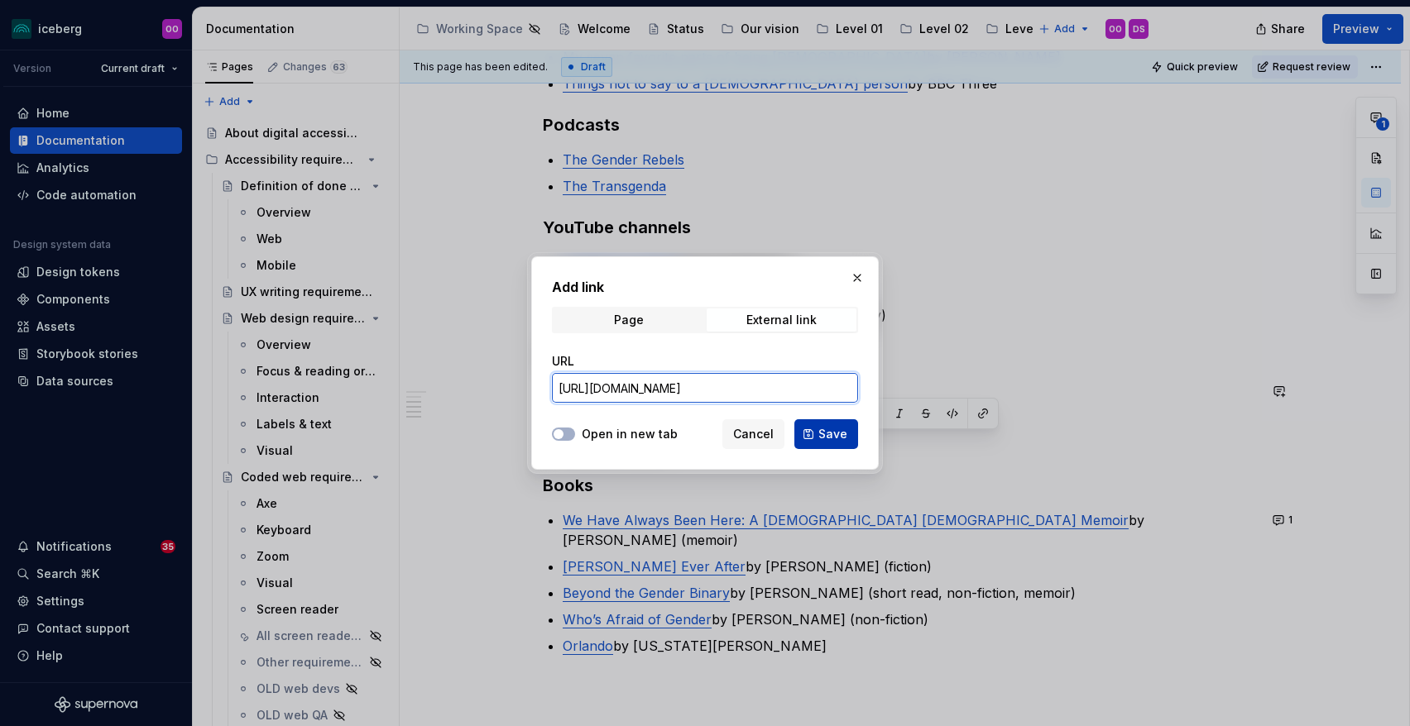
type input "[URL][DOMAIN_NAME]"
click at [825, 429] on span "Save" at bounding box center [832, 434] width 29 height 17
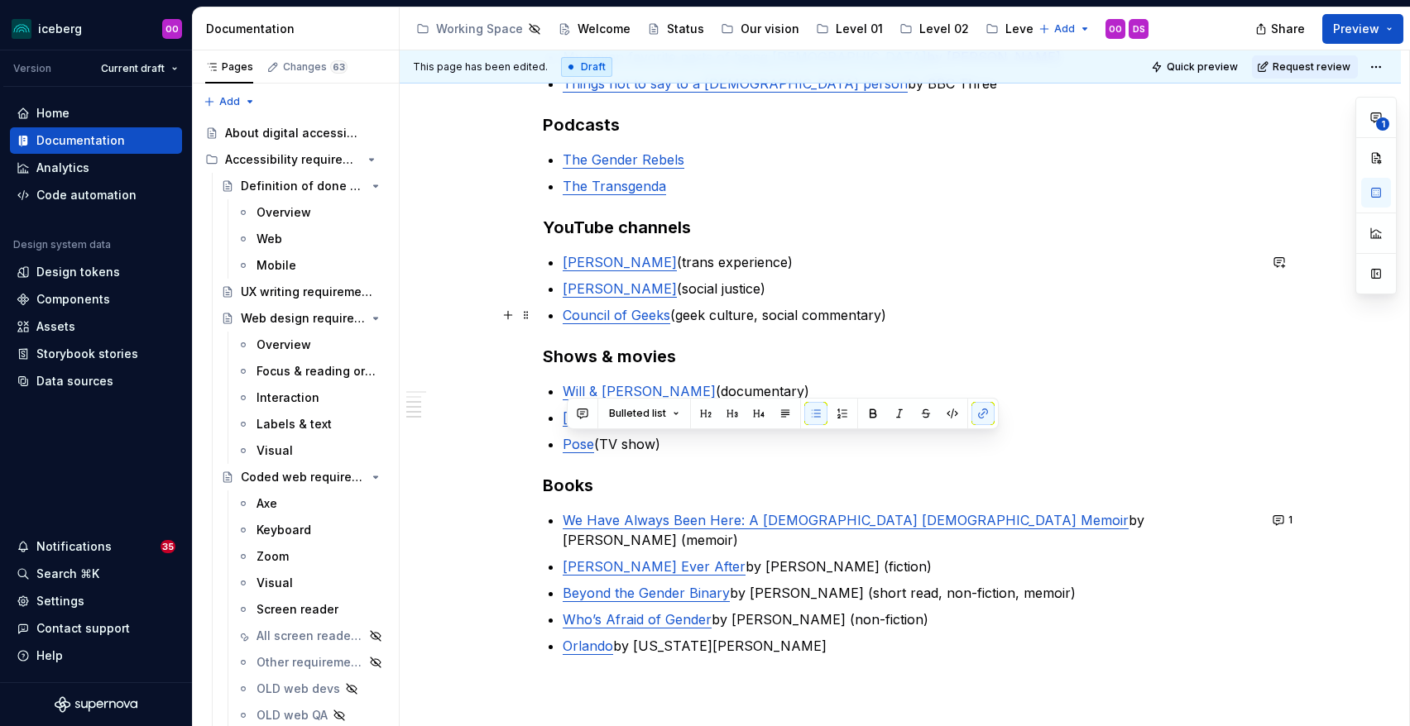
click at [848, 323] on p "Council of Geeks (geek culture, social commentary)" at bounding box center [910, 315] width 695 height 20
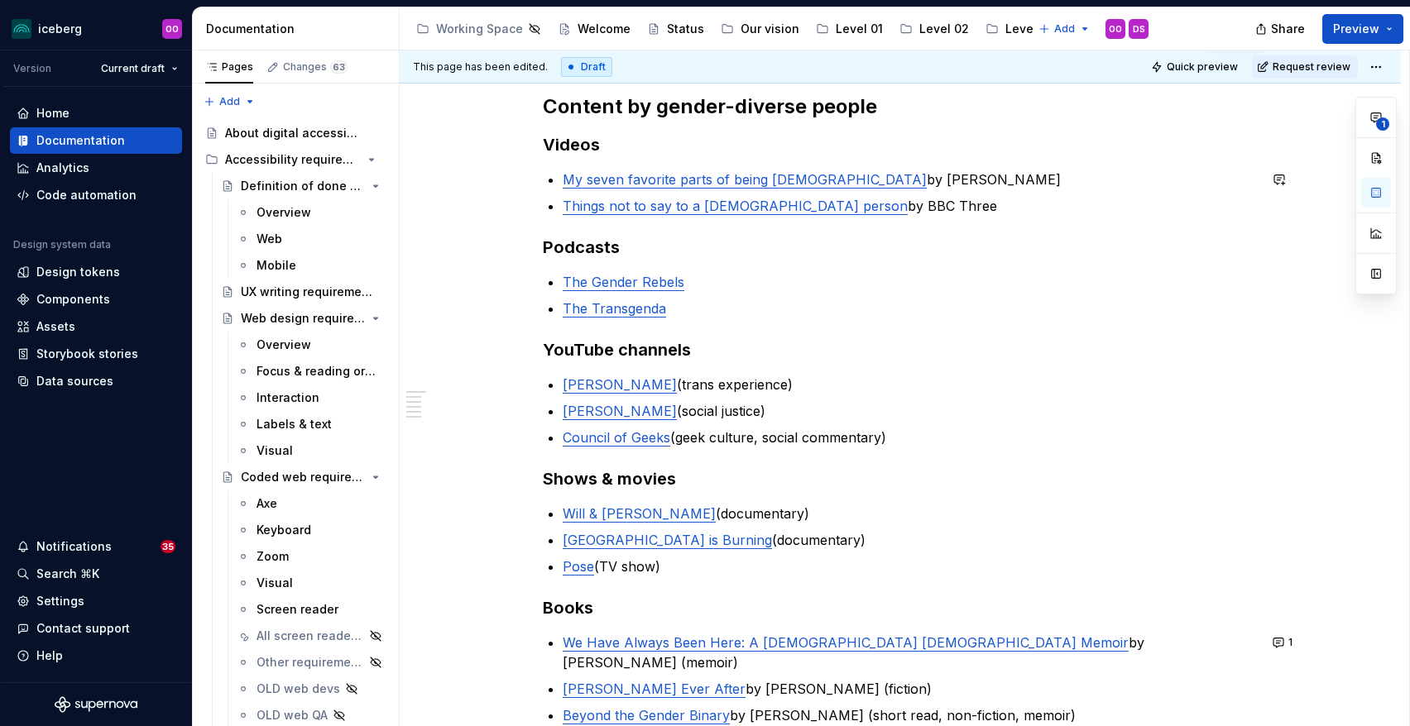
scroll to position [234, 0]
type textarea "*"
